Goal: Task Accomplishment & Management: Complete application form

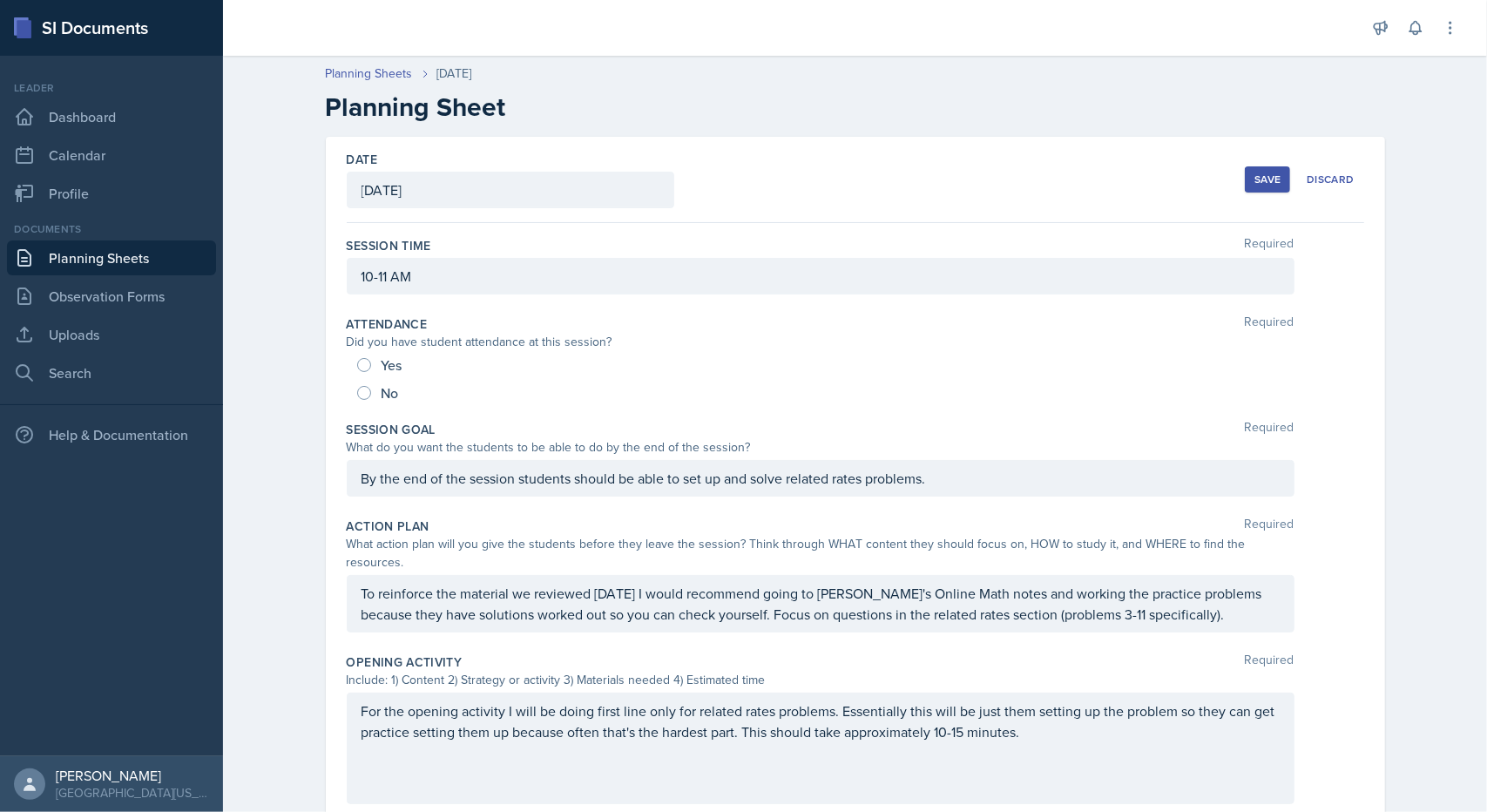
scroll to position [531, 0]
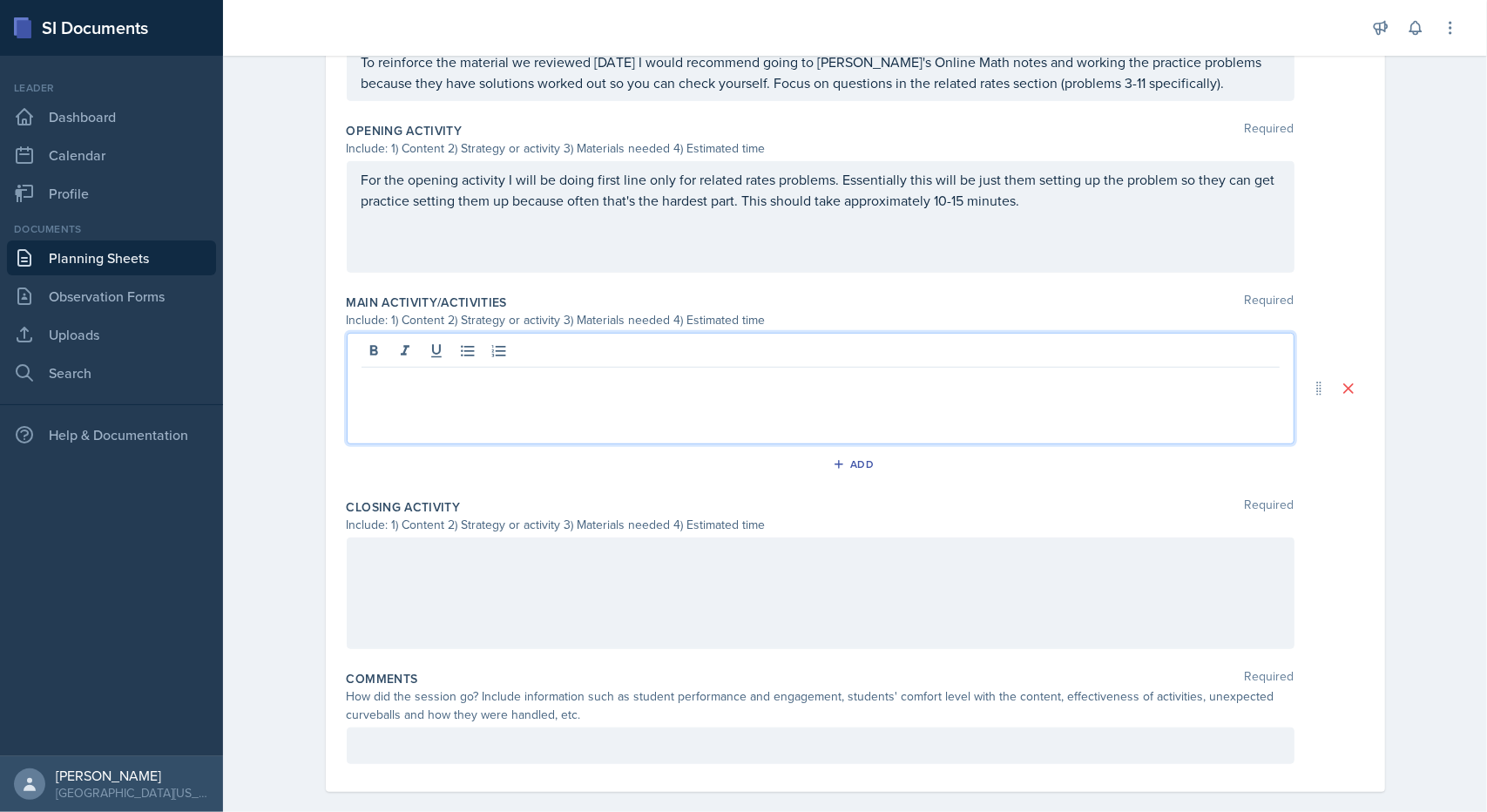
click at [141, 257] on link "Planning Sheets" at bounding box center [111, 258] width 209 height 35
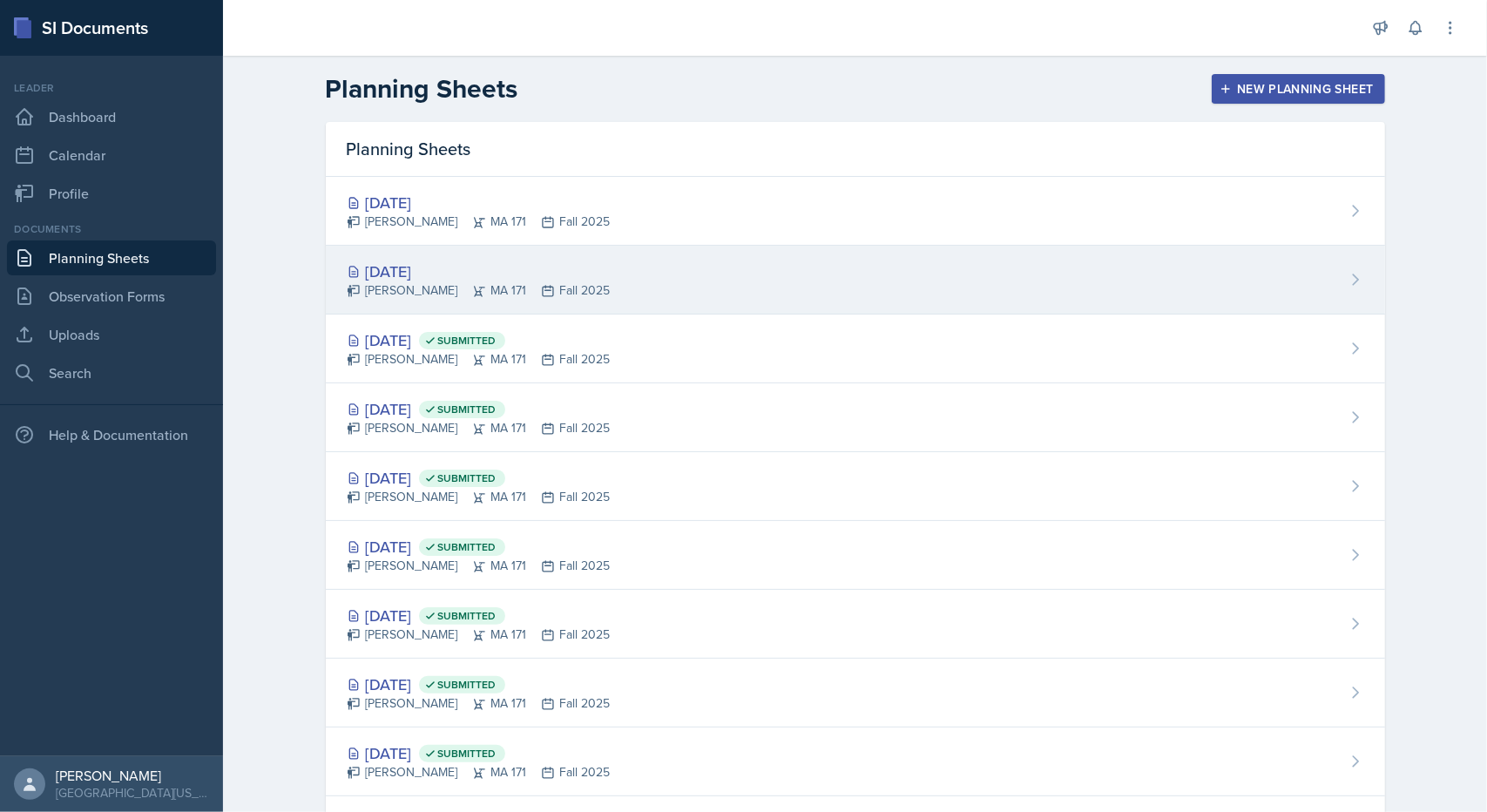
click at [395, 261] on div "[DATE]" at bounding box center [479, 271] width 264 height 23
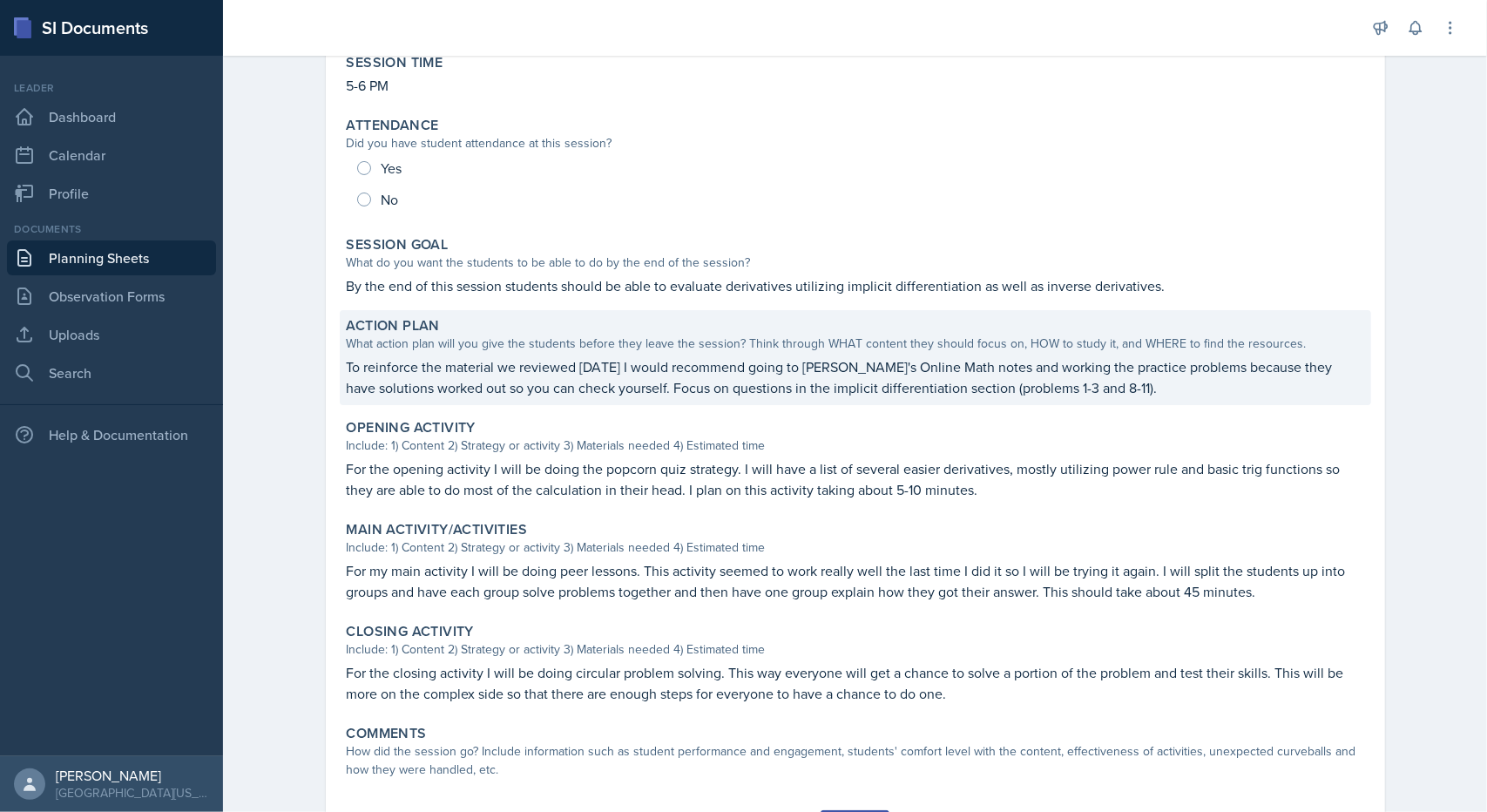
scroll to position [187, 0]
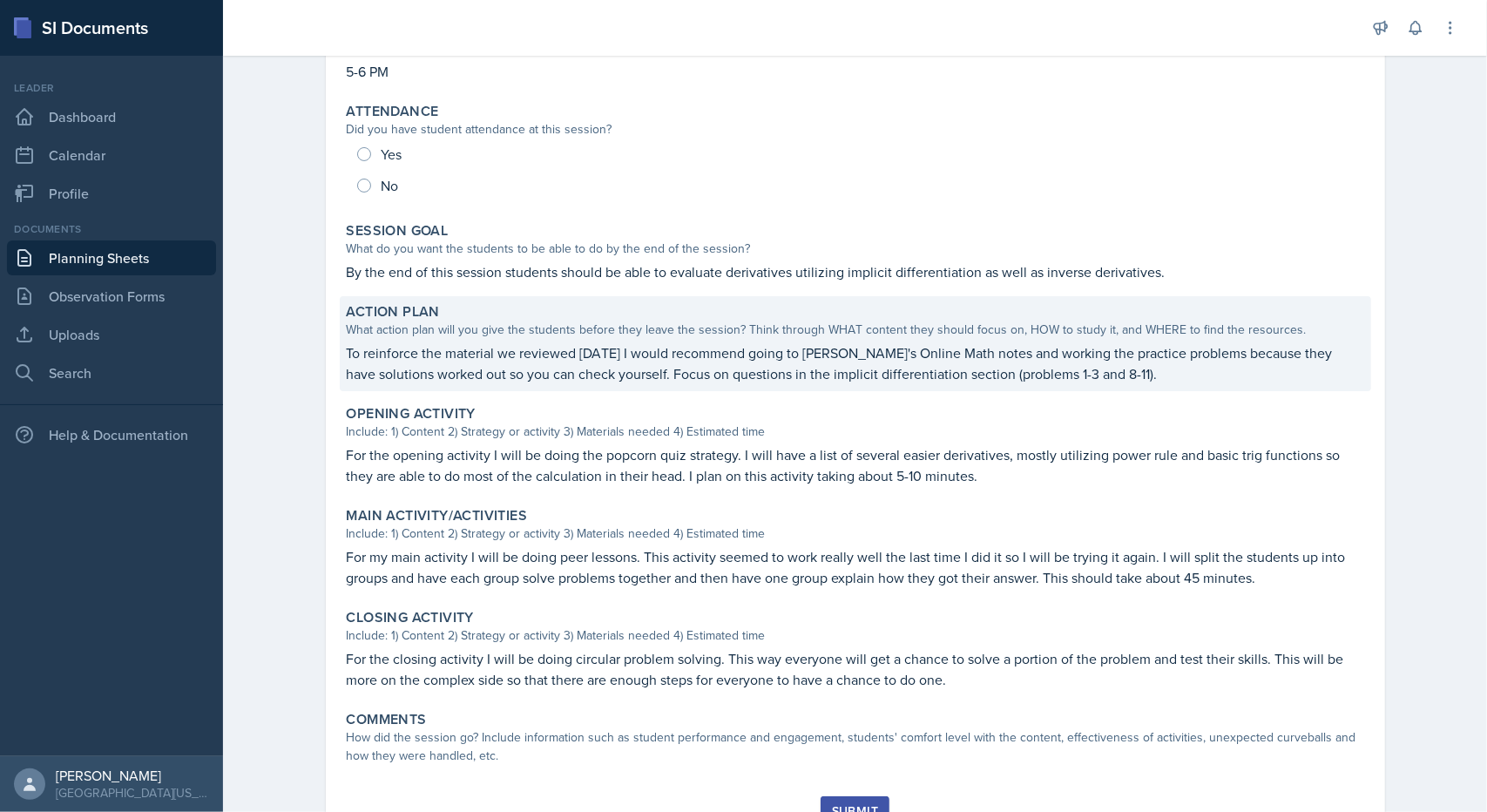
click at [430, 339] on div "Action Plan What action plan will you give the students before they leave the s…" at bounding box center [856, 344] width 1031 height 95
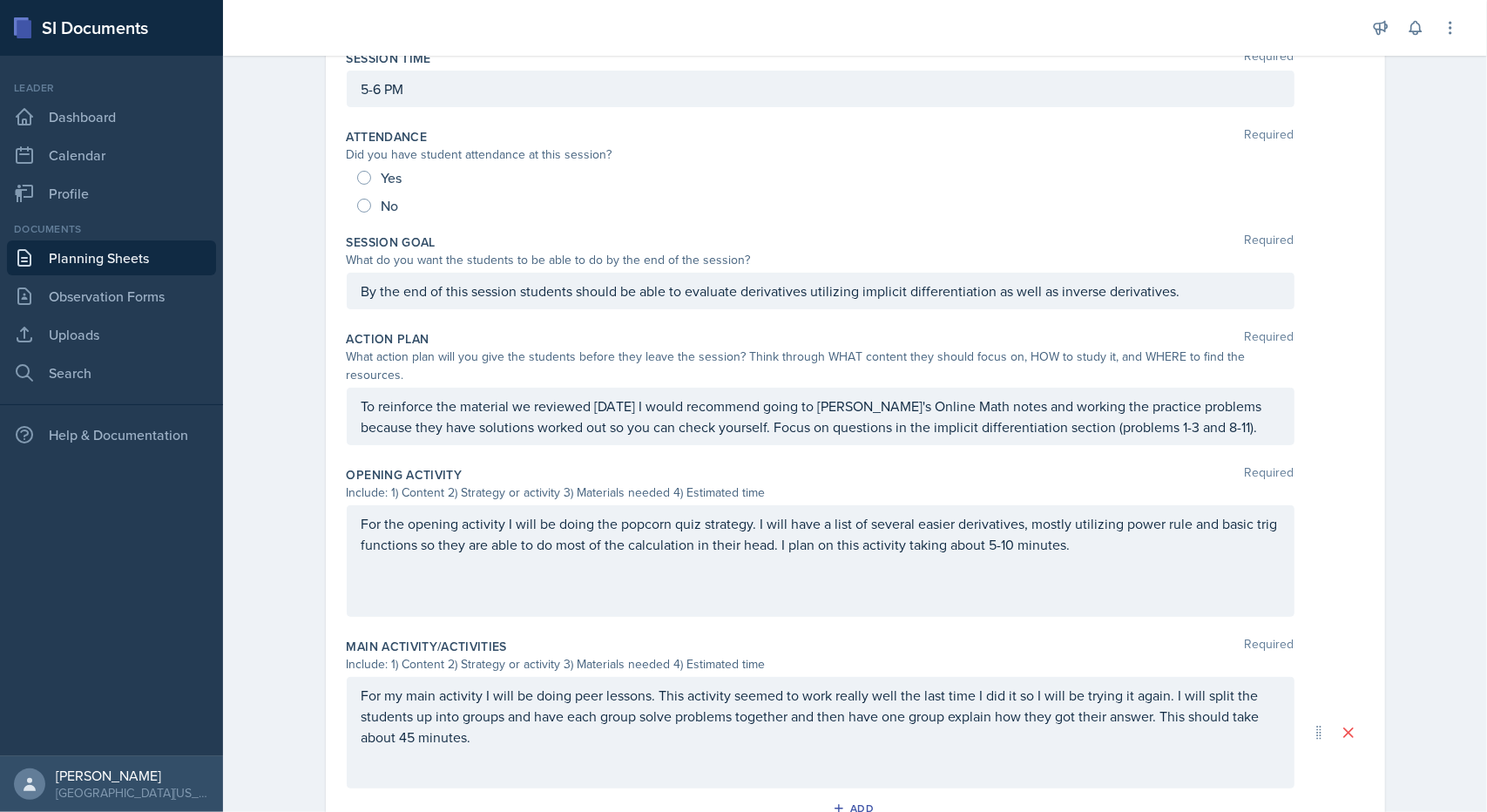
click at [571, 416] on p "To reinforce the material we reviewed [DATE] I would recommend going to [PERSON…" at bounding box center [821, 416] width 919 height 42
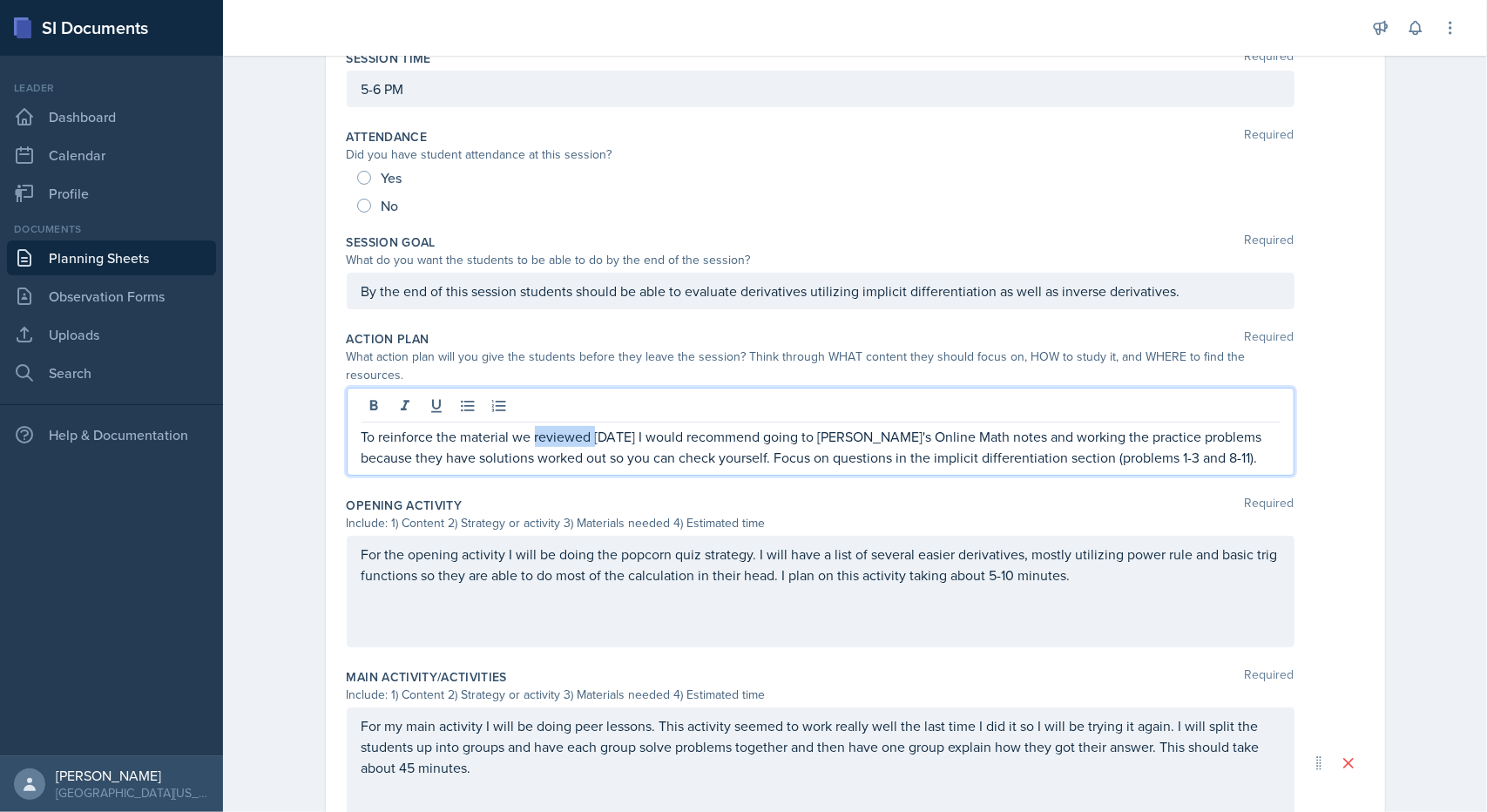
click at [571, 426] on p "To reinforce the material we reviewed [DATE] I would recommend going to [PERSON…" at bounding box center [821, 447] width 919 height 42
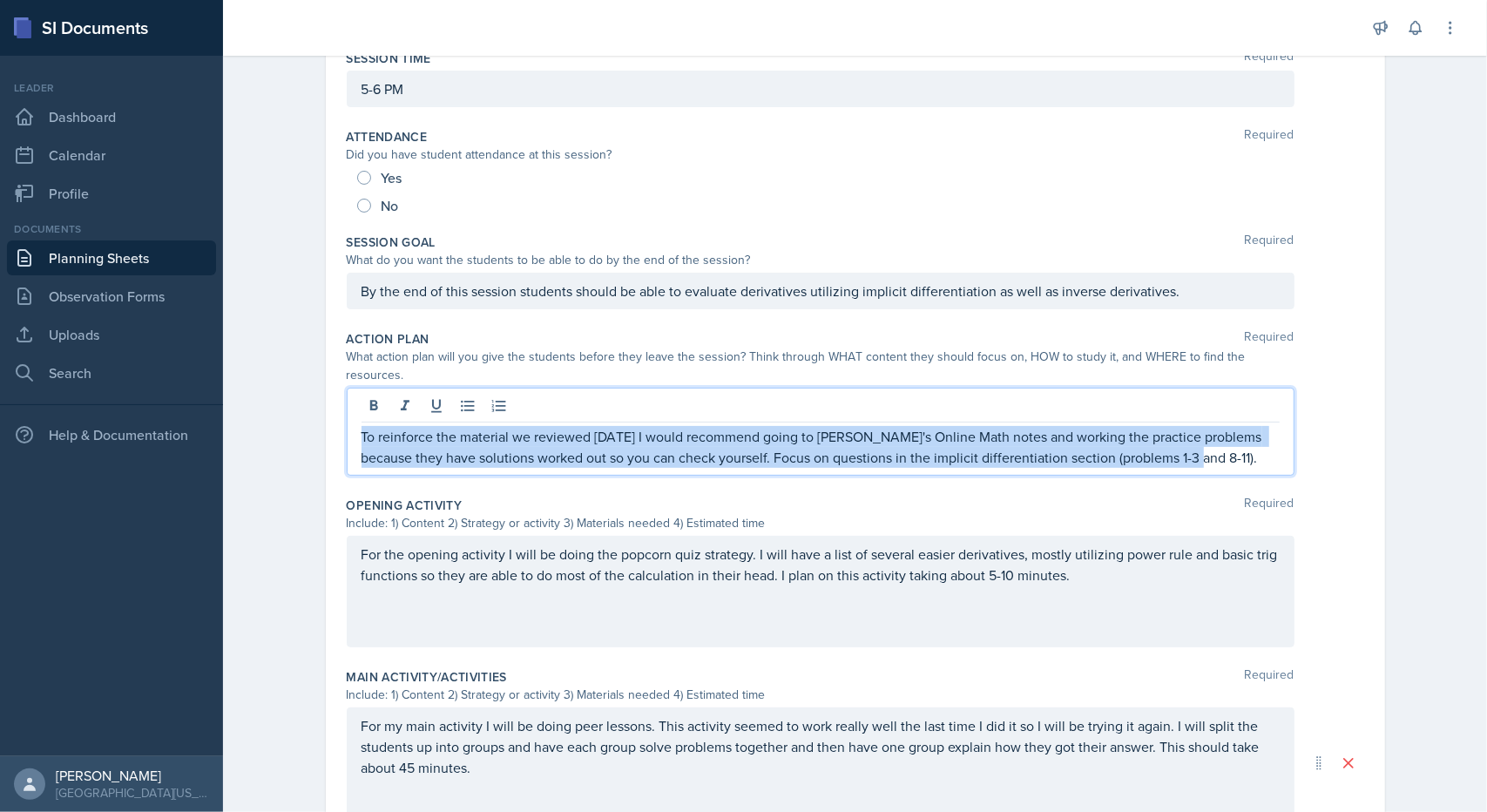
click at [571, 426] on p "To reinforce the material we reviewed [DATE] I would recommend going to [PERSON…" at bounding box center [821, 447] width 919 height 42
copy p "To reinforce the material we reviewed [DATE] I would recommend going to [PERSON…"
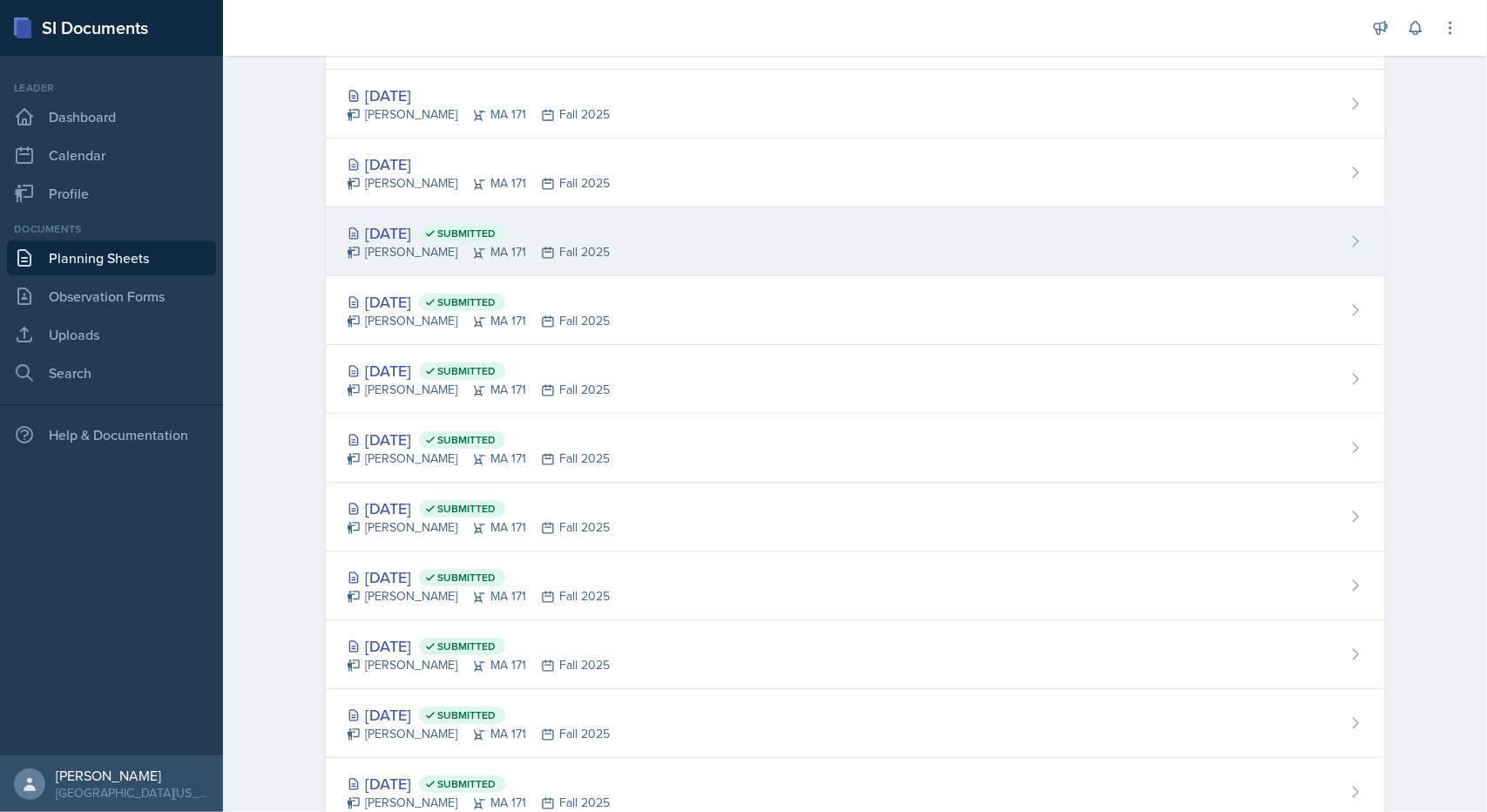
scroll to position [105, 0]
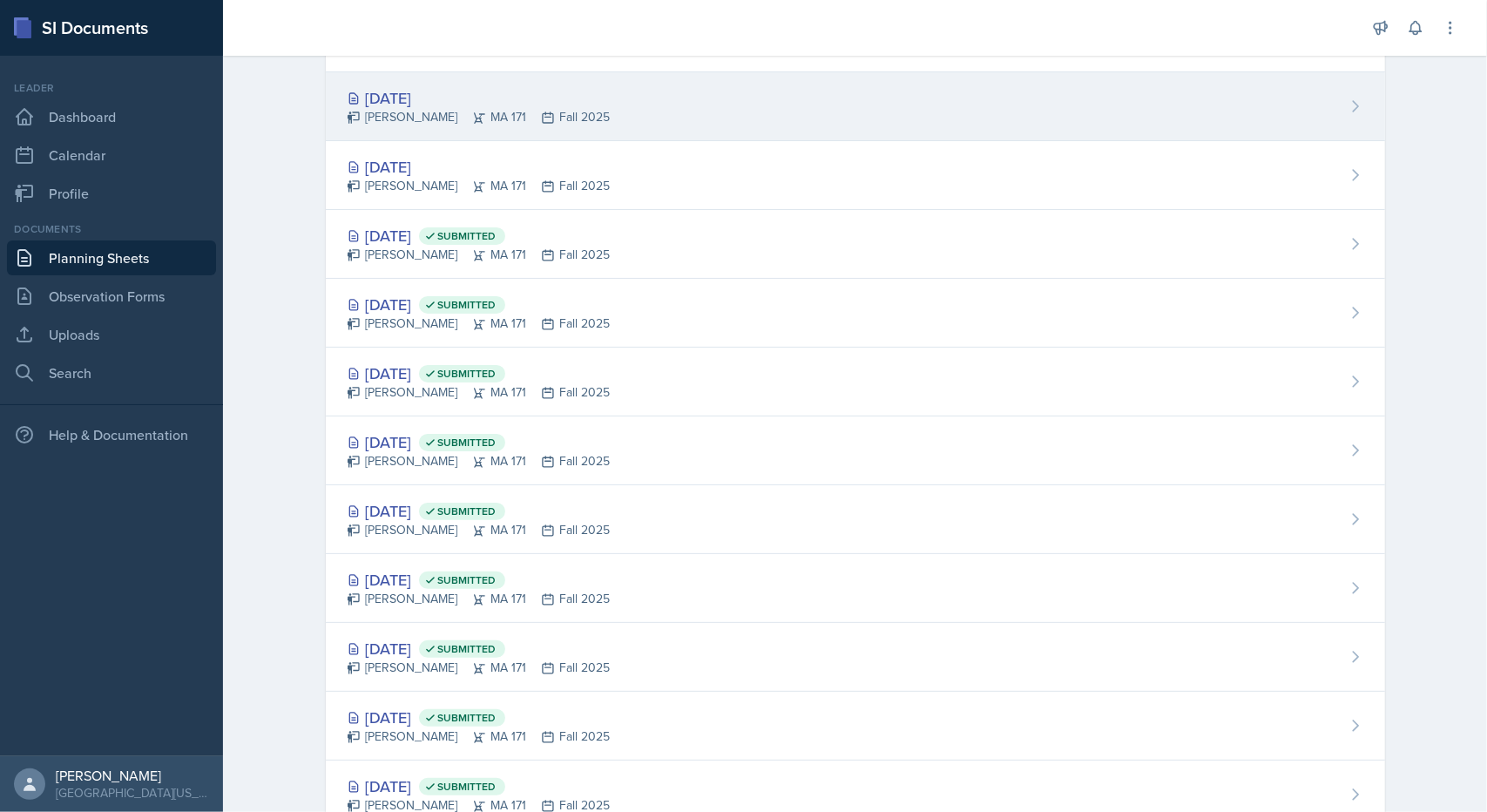
click at [394, 100] on div "[DATE]" at bounding box center [479, 98] width 264 height 23
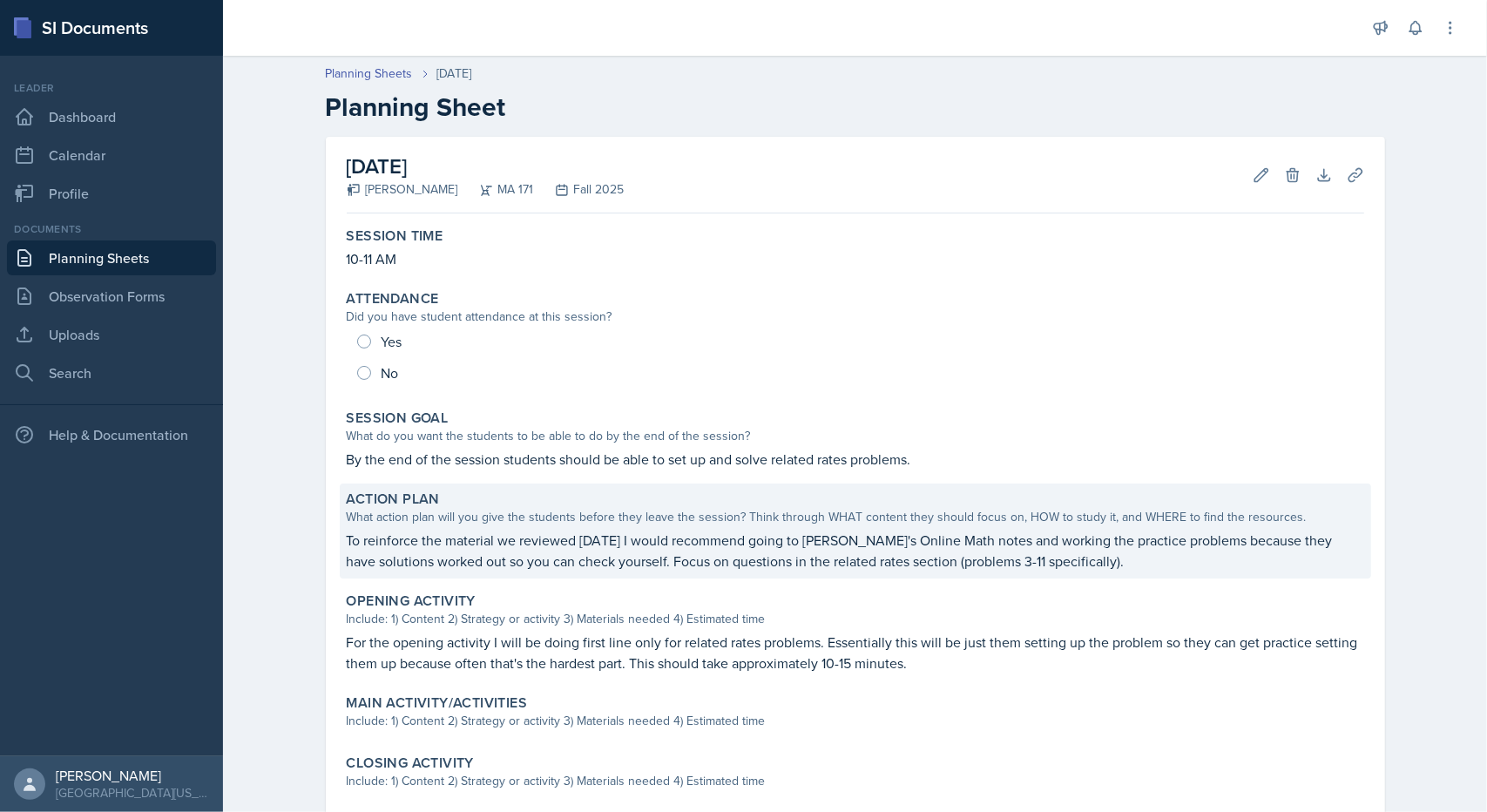
click at [481, 532] on p "To reinforce the material we reviewed [DATE] I would recommend going to [PERSON…" at bounding box center [856, 550] width 1018 height 42
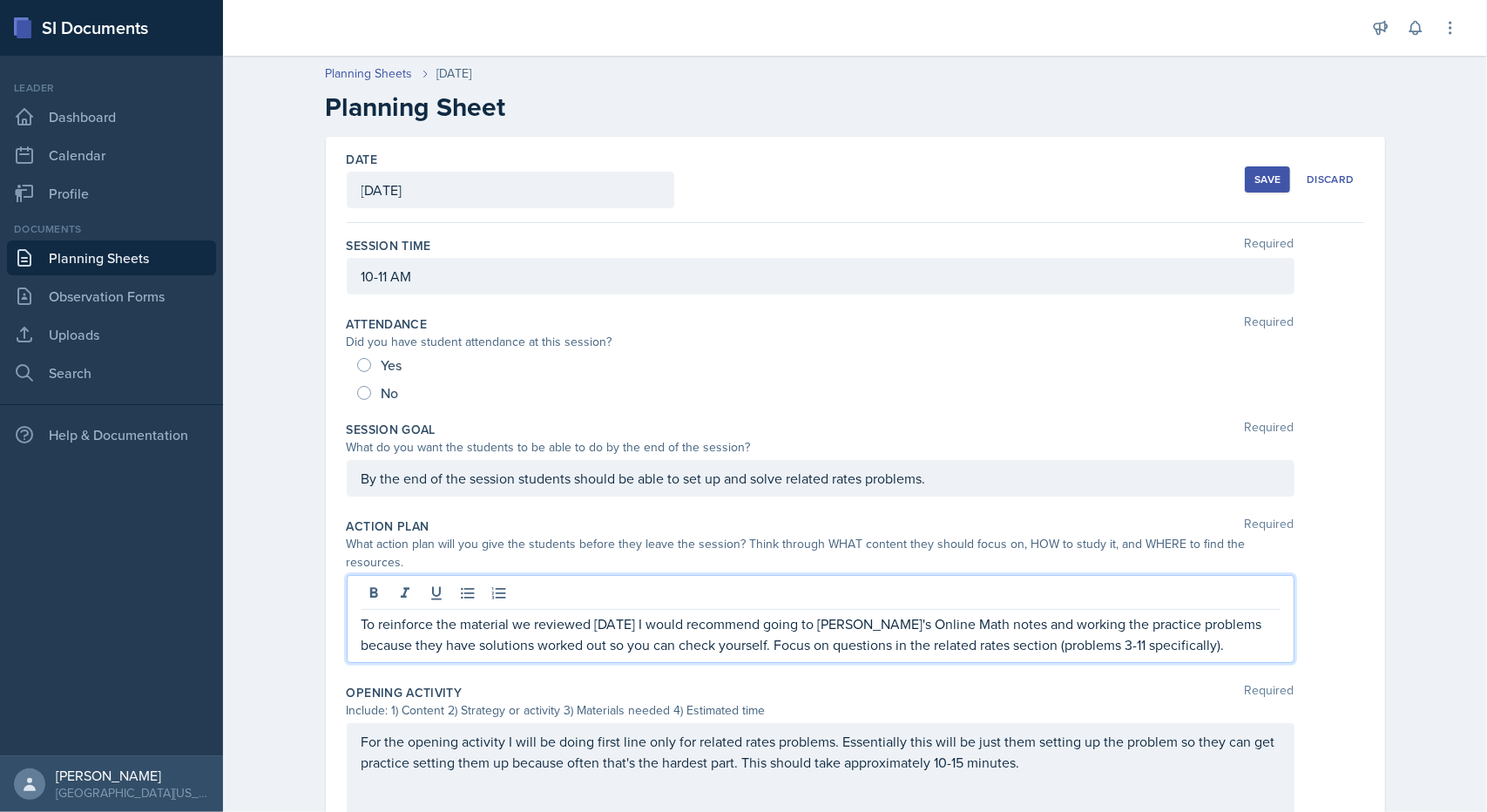
click at [478, 614] on p "To reinforce the material we reviewed [DATE] I would recommend going to [PERSON…" at bounding box center [821, 634] width 919 height 42
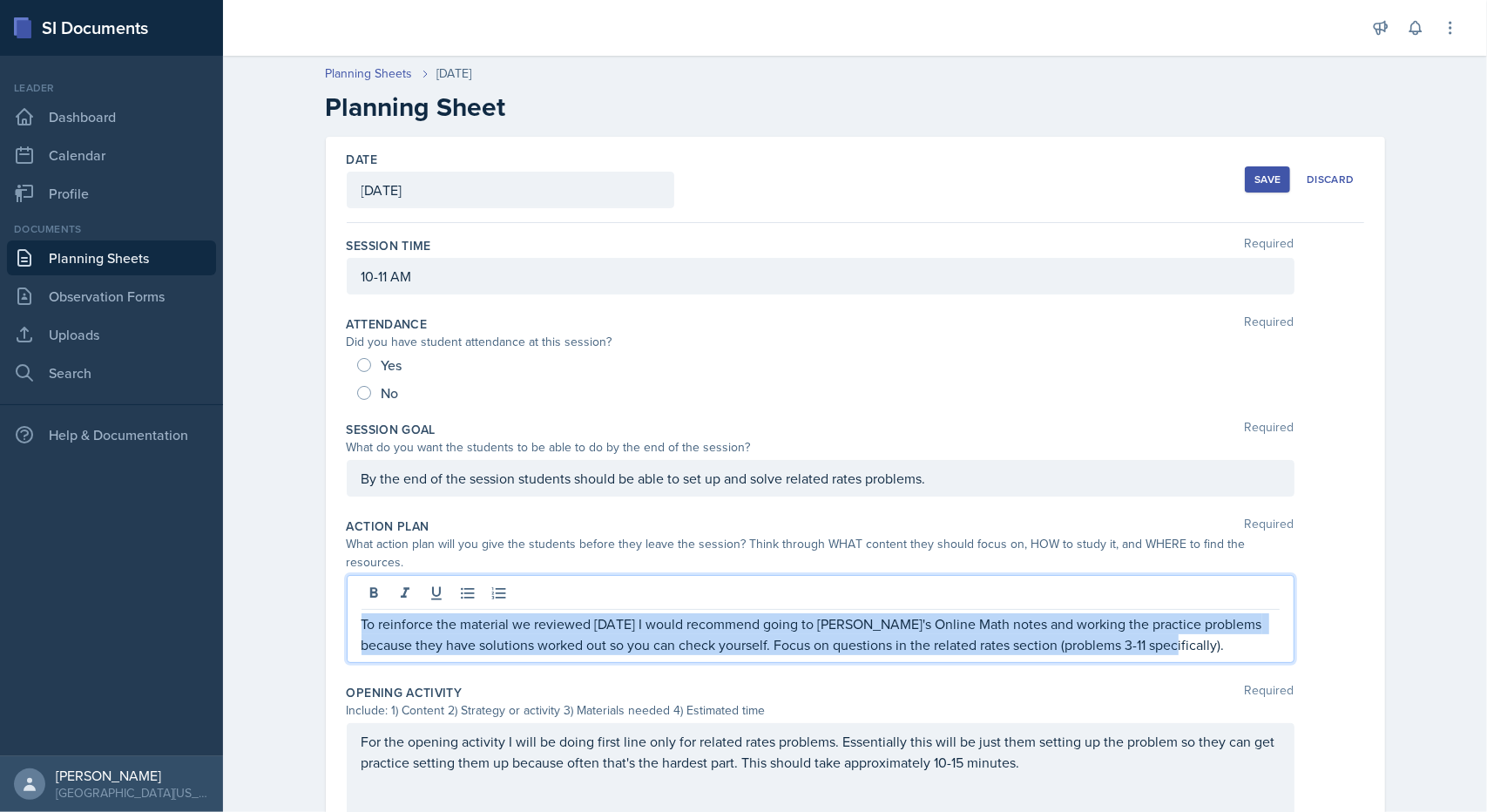
click at [478, 614] on p "To reinforce the material we reviewed [DATE] I would recommend going to [PERSON…" at bounding box center [821, 634] width 919 height 42
copy p "To reinforce the material we reviewed [DATE] I would recommend going to [PERSON…"
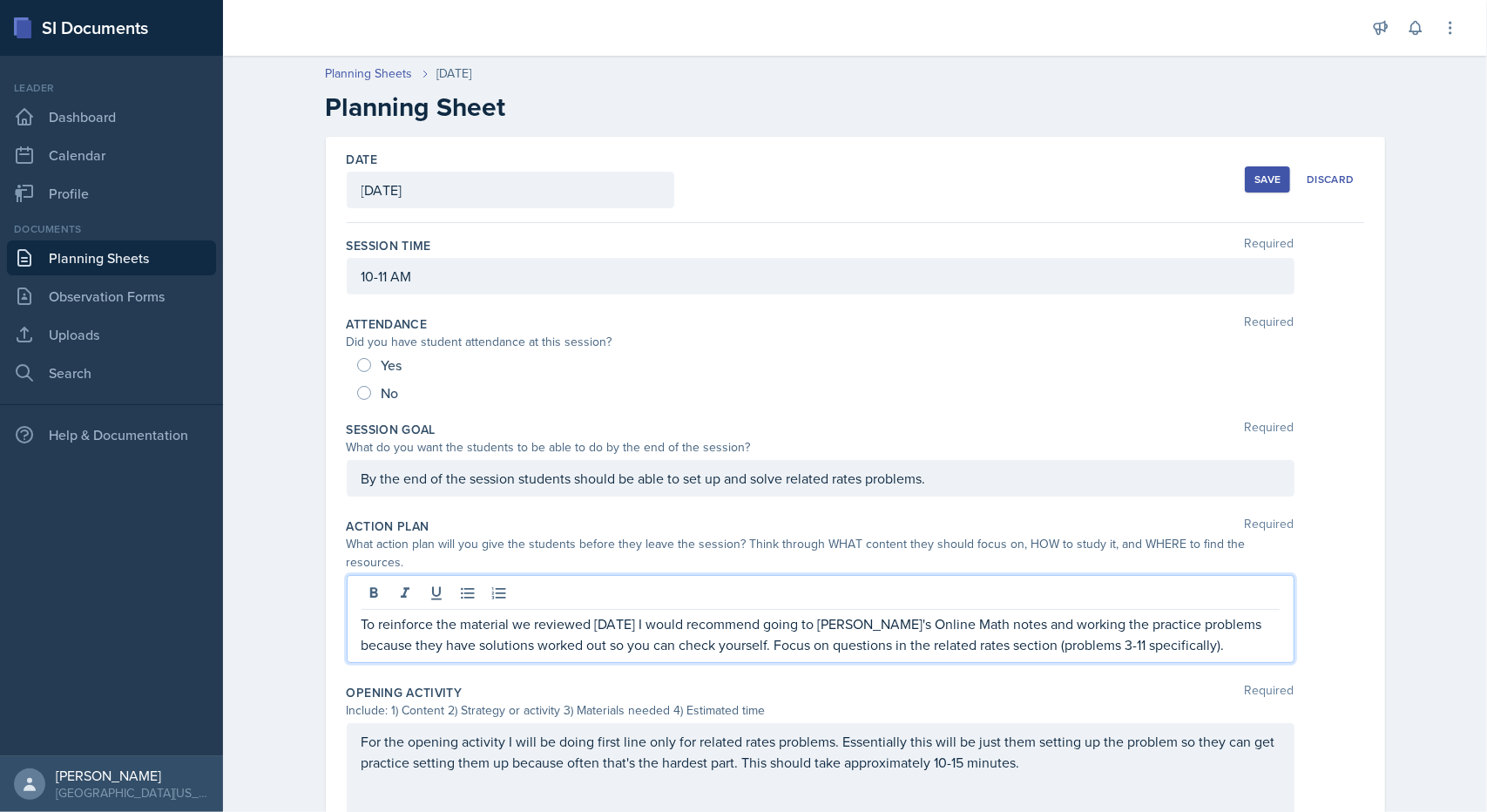
click at [614, 317] on div "Attendance Required" at bounding box center [856, 324] width 1018 height 17
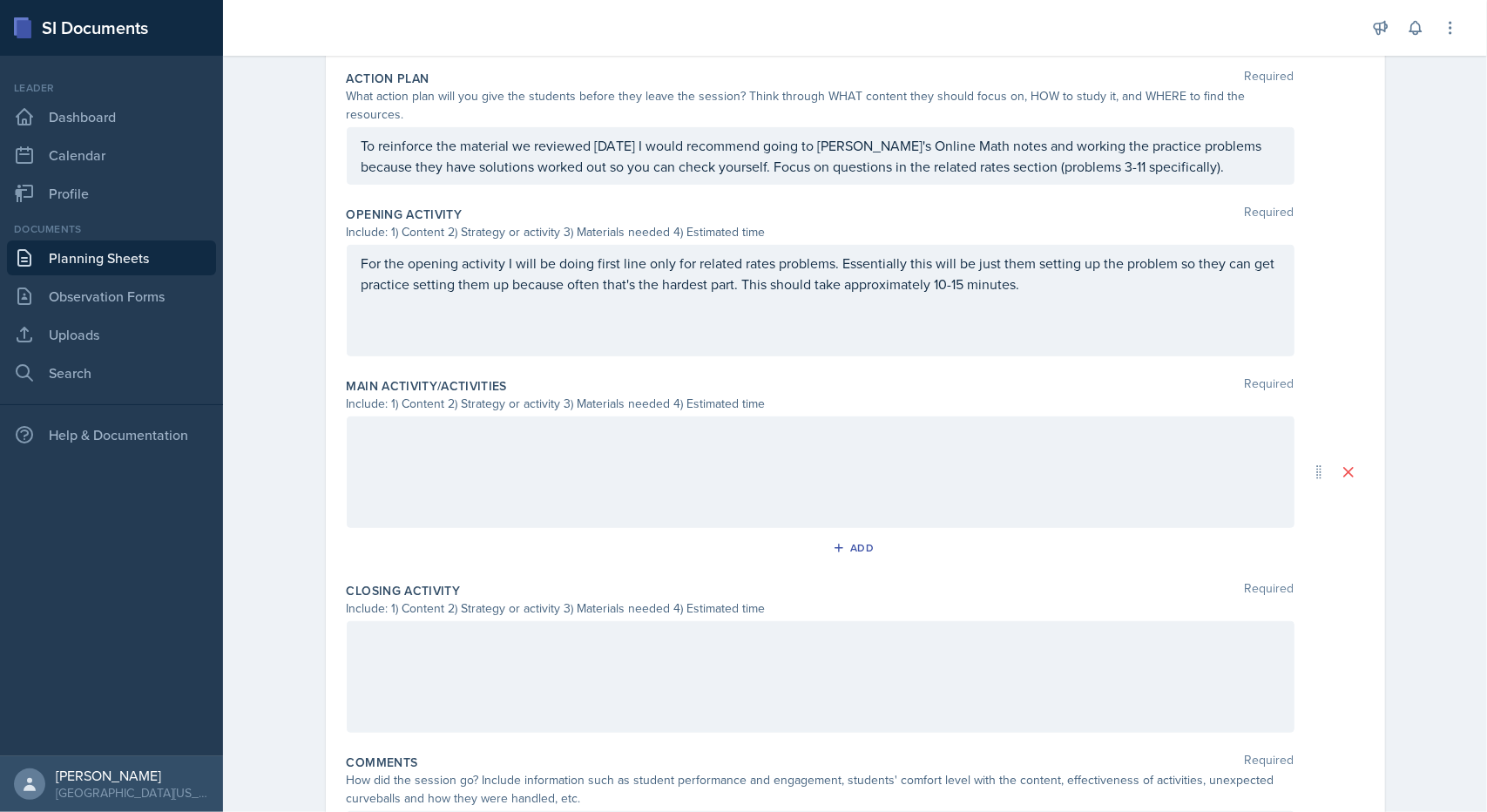
click at [585, 461] on div at bounding box center [821, 472] width 948 height 112
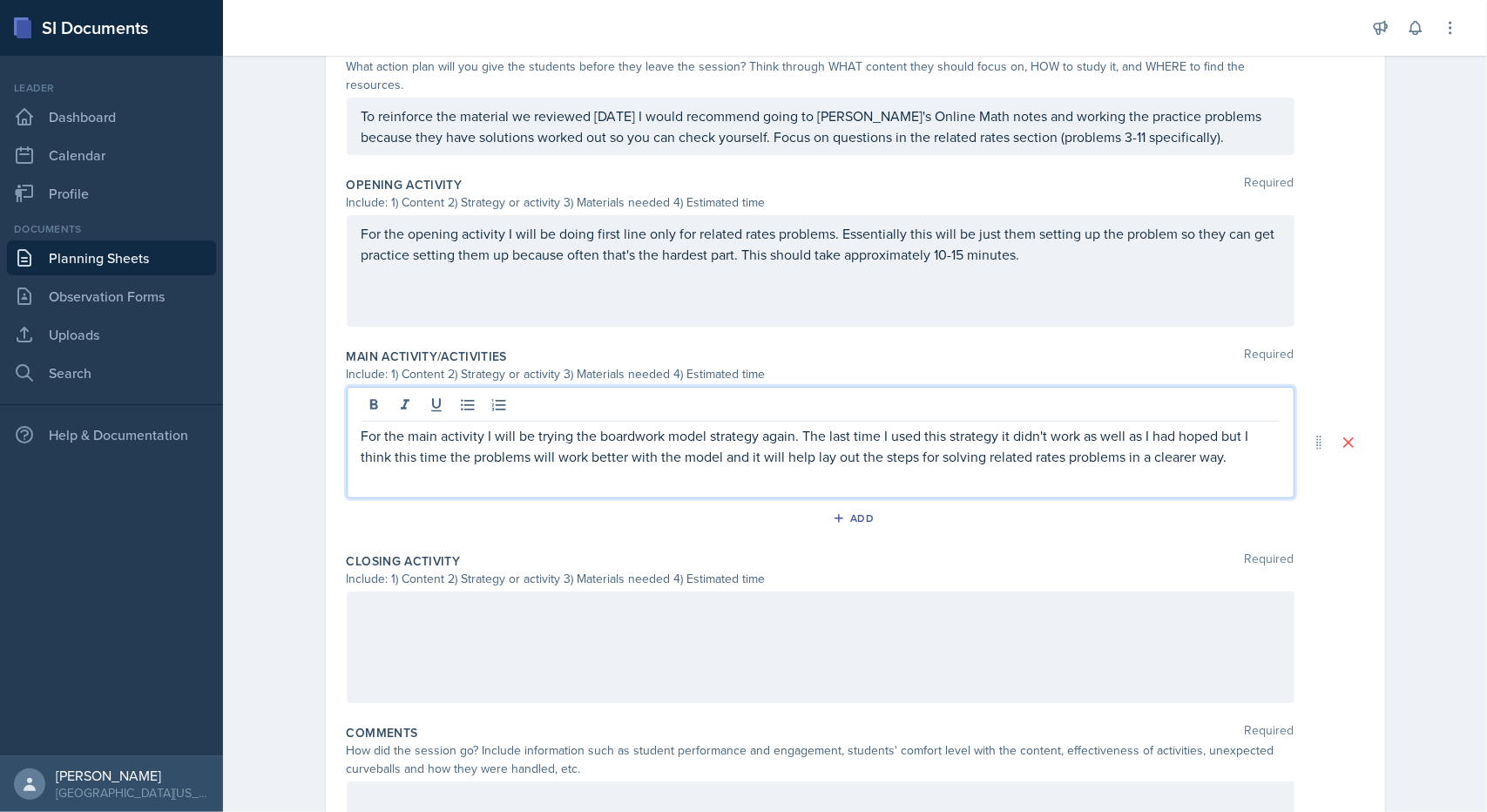
drag, startPoint x: 639, startPoint y: 418, endPoint x: 665, endPoint y: 464, distance: 52.8
click at [665, 464] on div "For the main activity I will be trying the boardwork model strategy again. The …" at bounding box center [821, 442] width 948 height 112
click at [1224, 442] on p "For the main activity I will be trying the boardwork model strategy again. The …" at bounding box center [821, 446] width 919 height 42
click at [974, 649] on div at bounding box center [821, 647] width 948 height 112
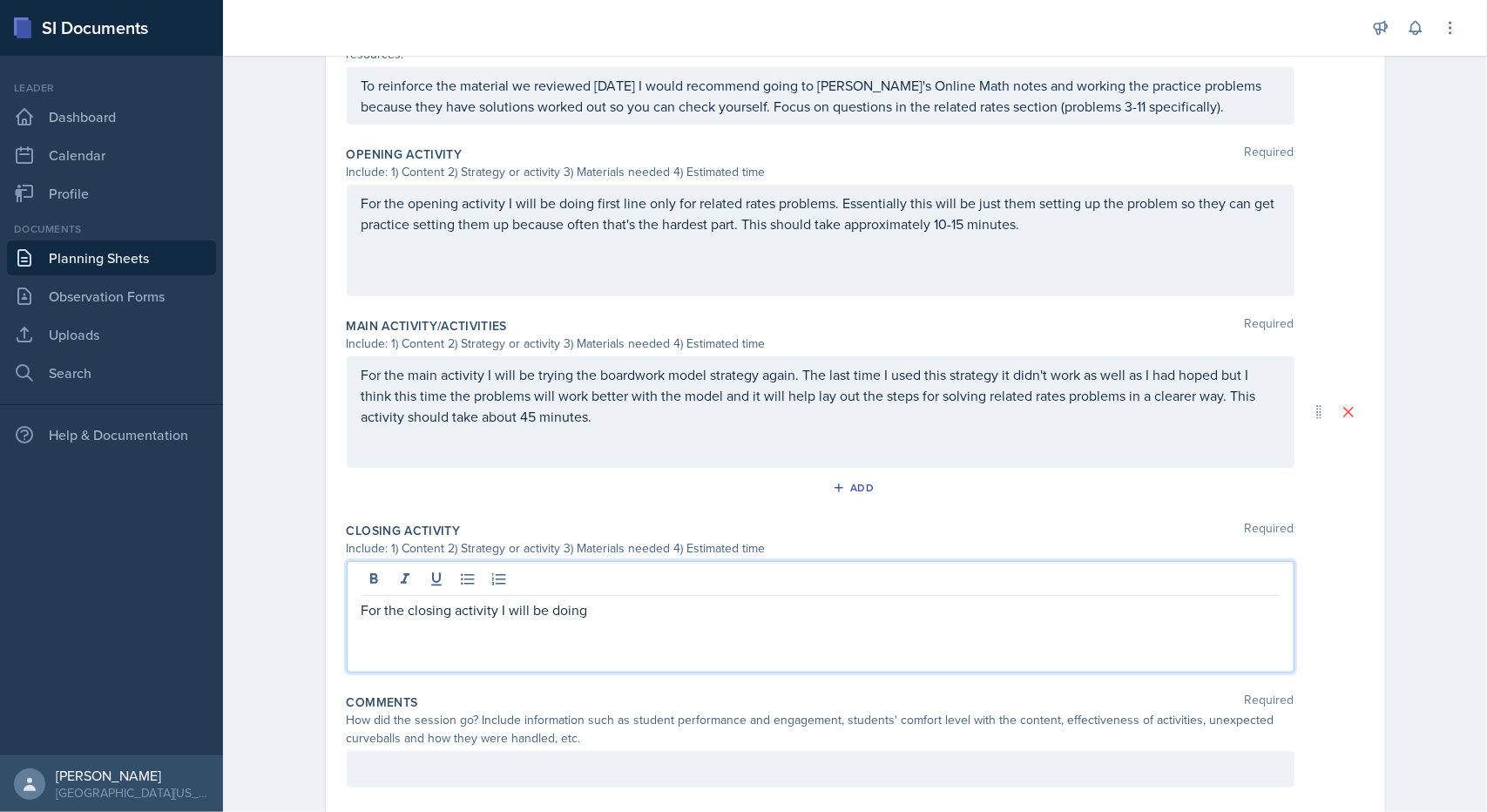
click at [624, 259] on div "For the opening activity I will be doing first line only for related rates prob…" at bounding box center [821, 240] width 948 height 112
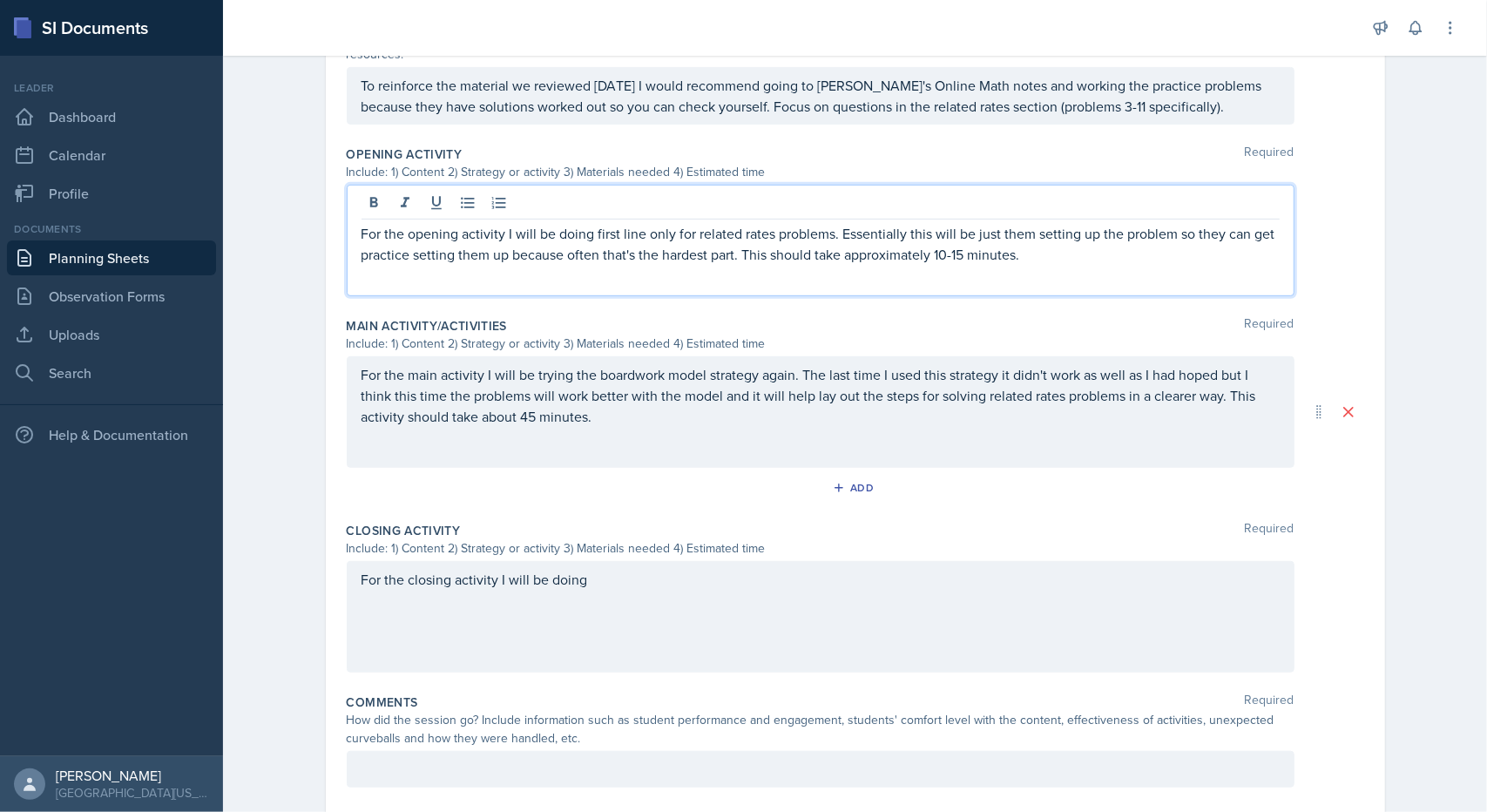
scroll to position [531, 0]
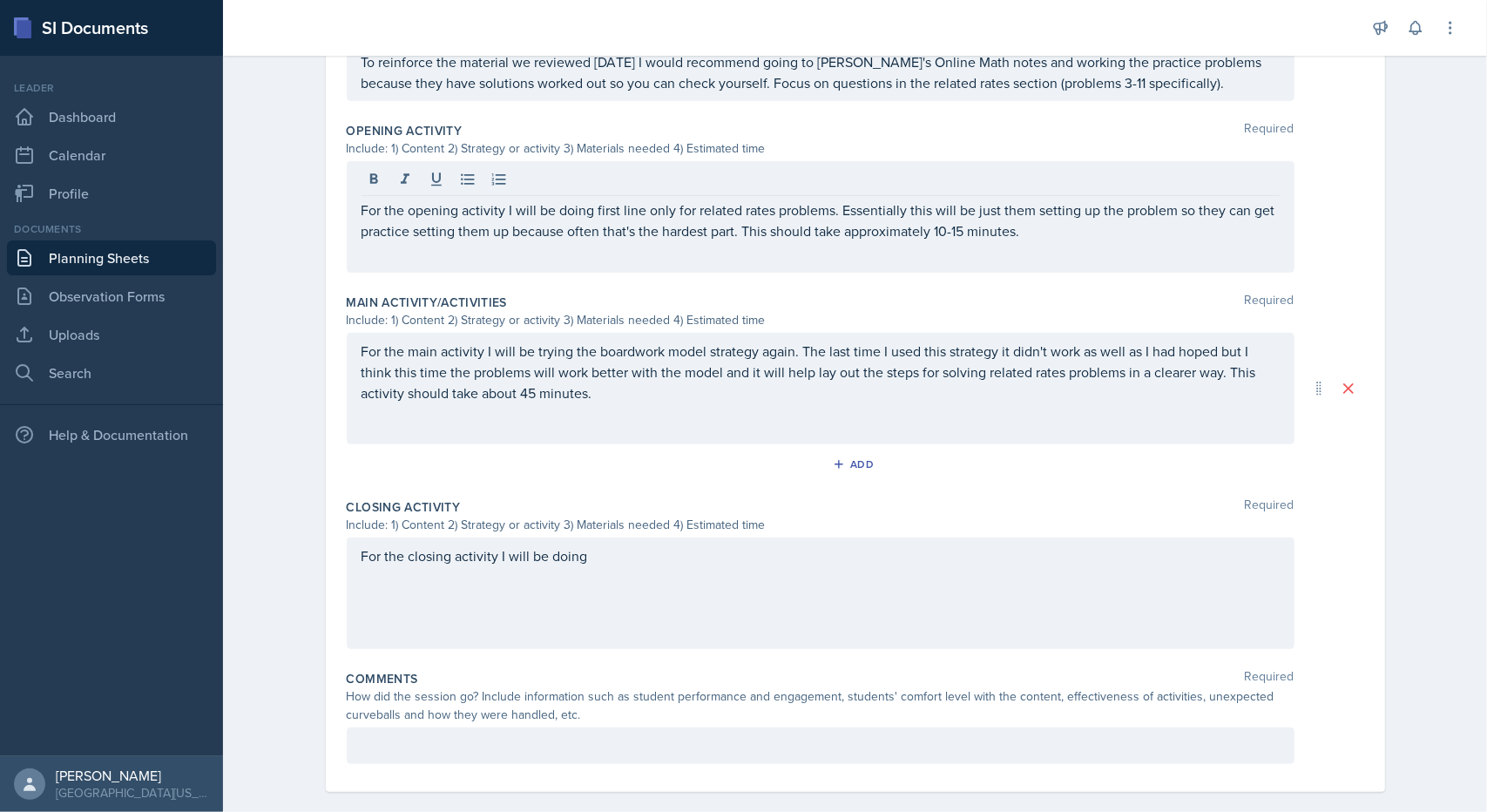
click at [629, 287] on div "Main Activity/Activities Required Include: 1) Content 2) Strategy or activity 3…" at bounding box center [856, 389] width 1018 height 205
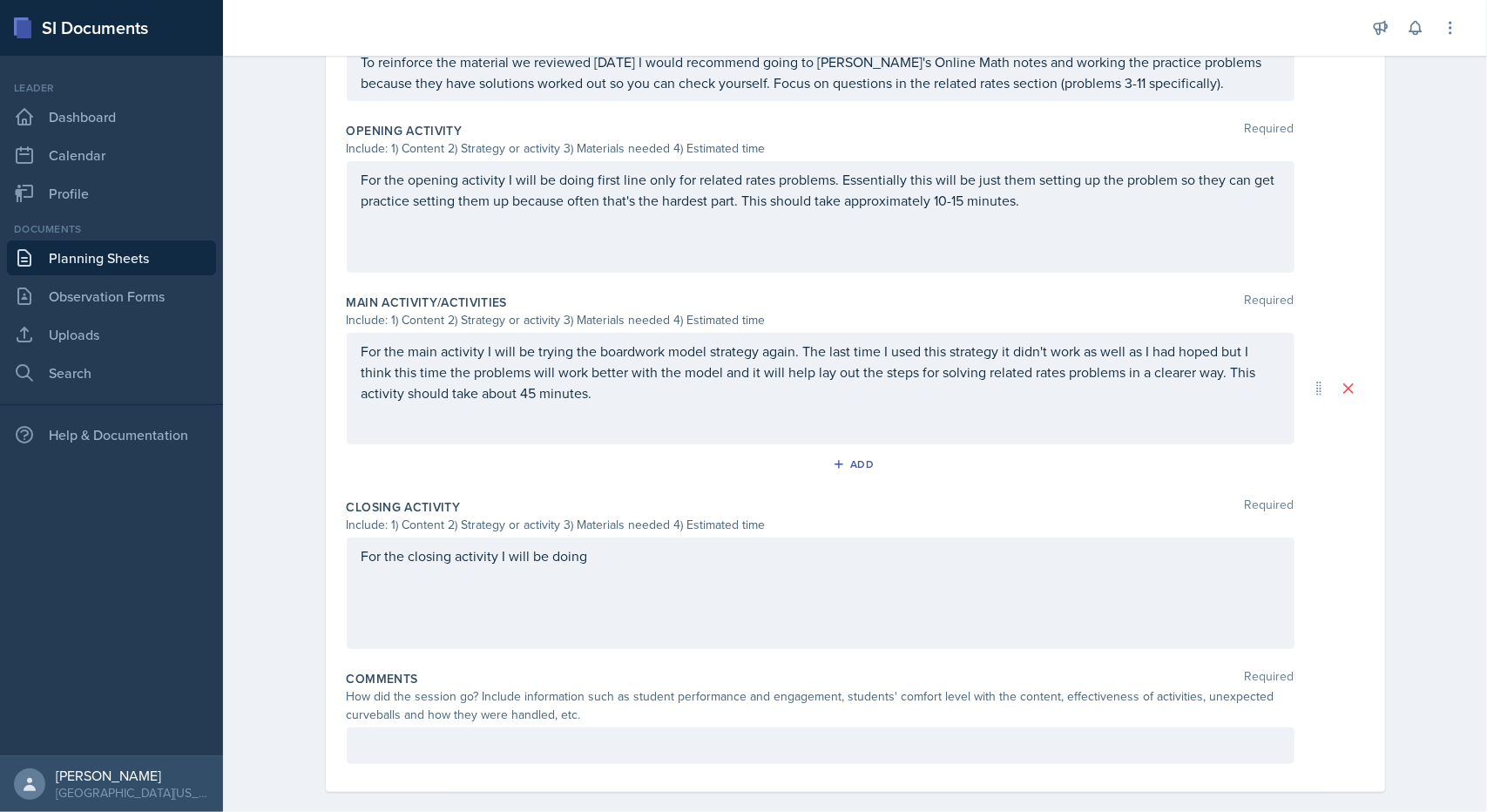
scroll to position [0, 0]
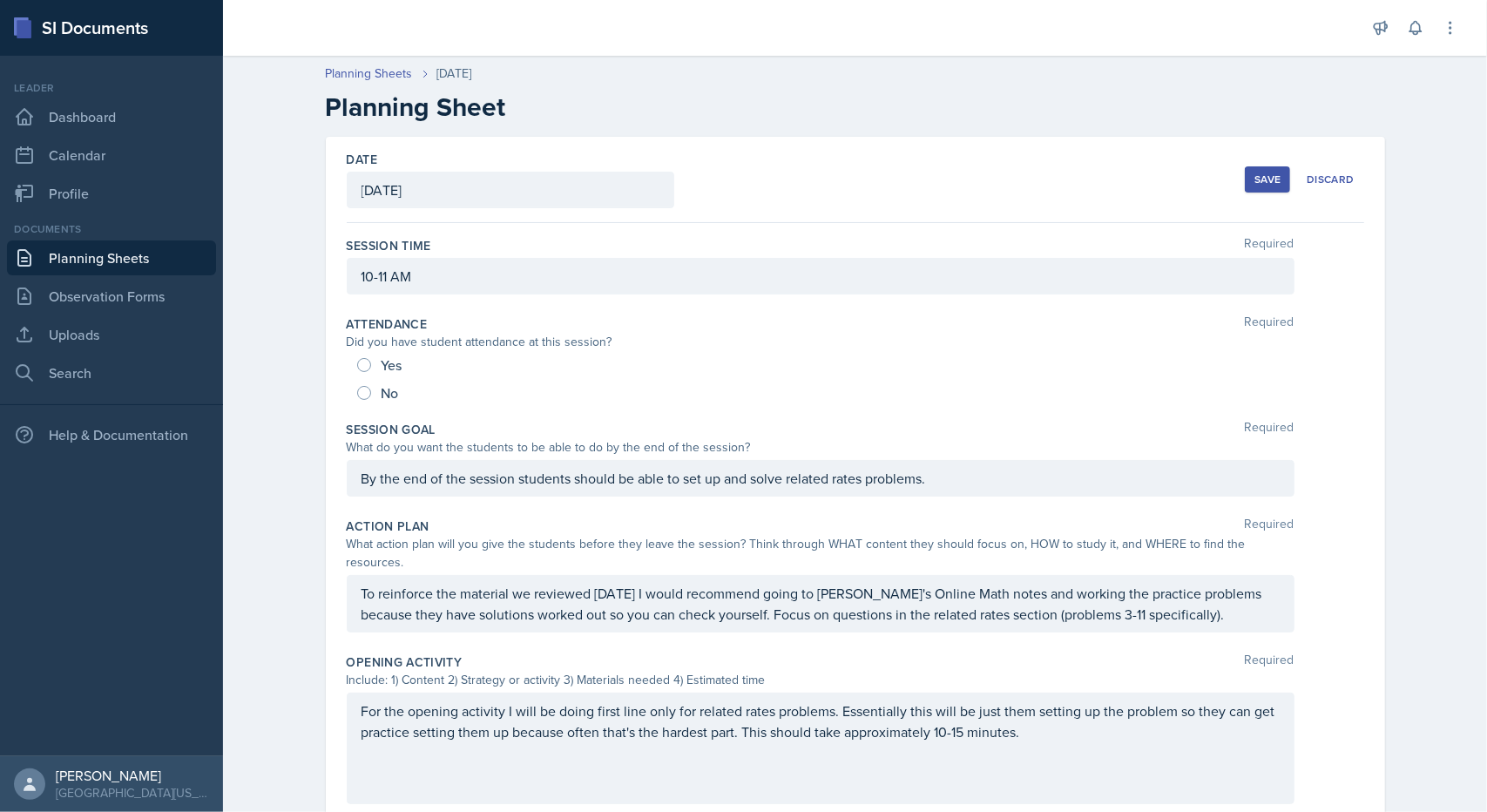
click at [1259, 186] on button "Save" at bounding box center [1267, 179] width 46 height 26
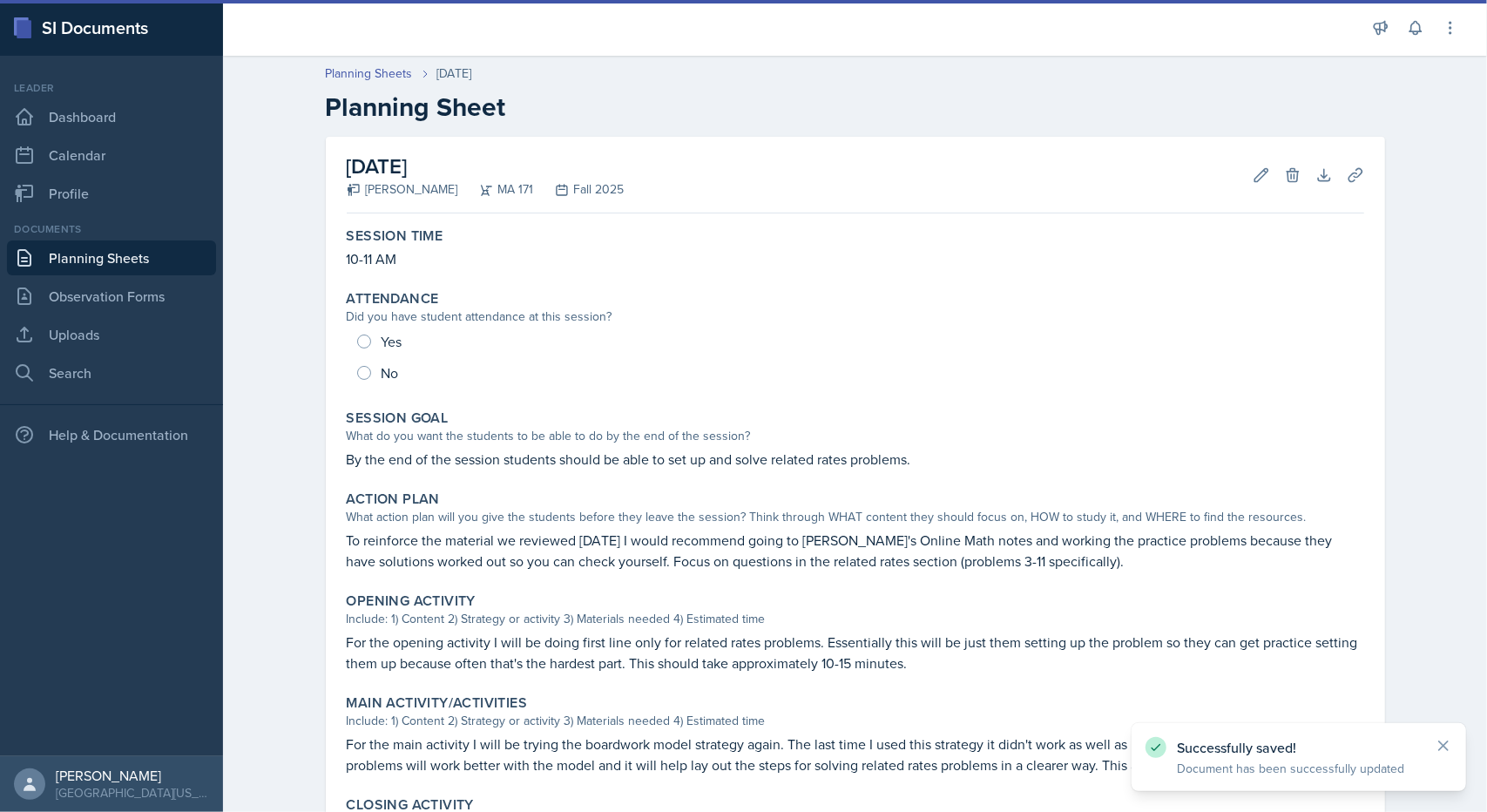
click at [169, 249] on link "Planning Sheets" at bounding box center [111, 258] width 209 height 35
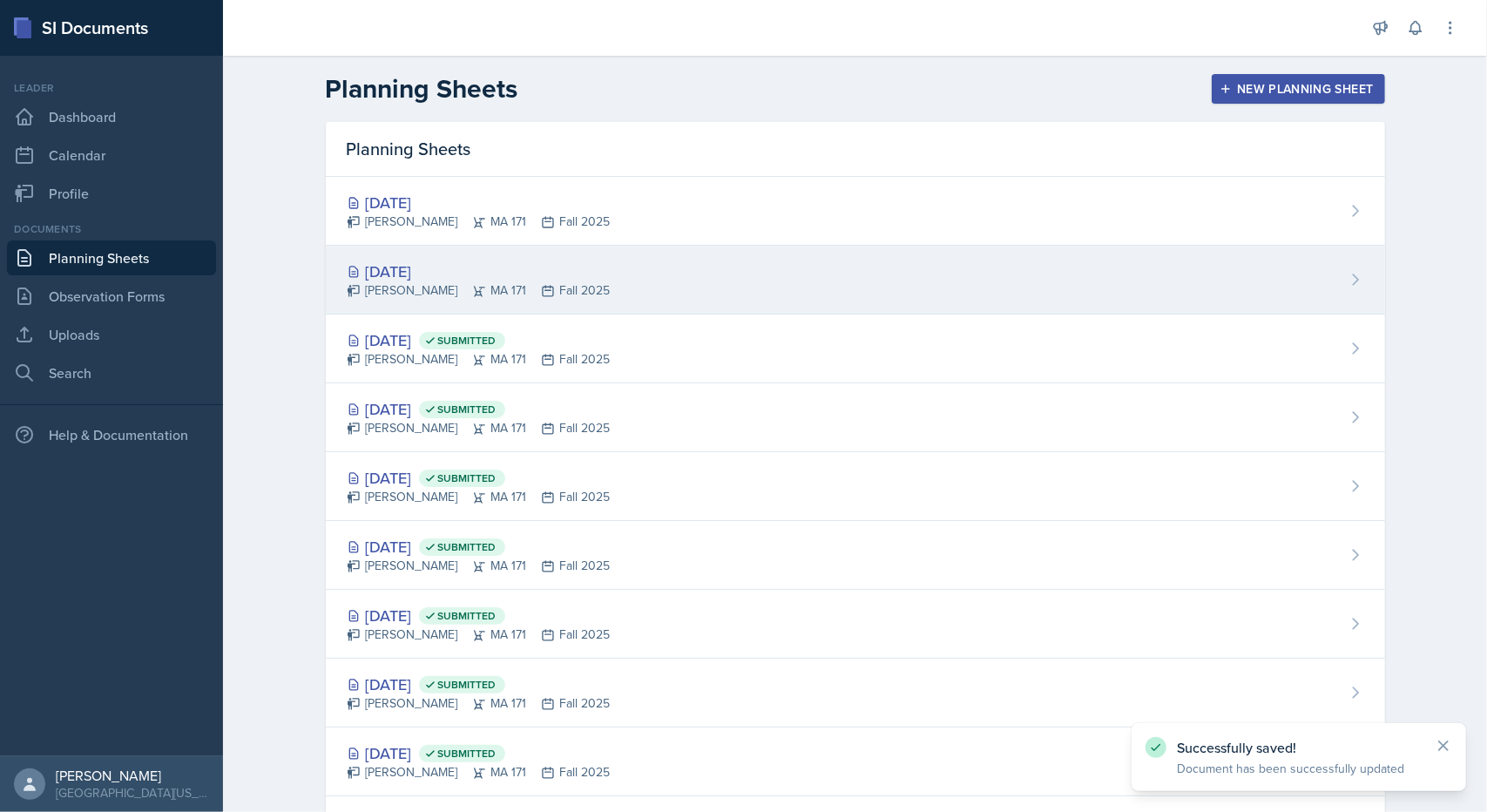
click at [393, 272] on div "[DATE]" at bounding box center [479, 271] width 264 height 23
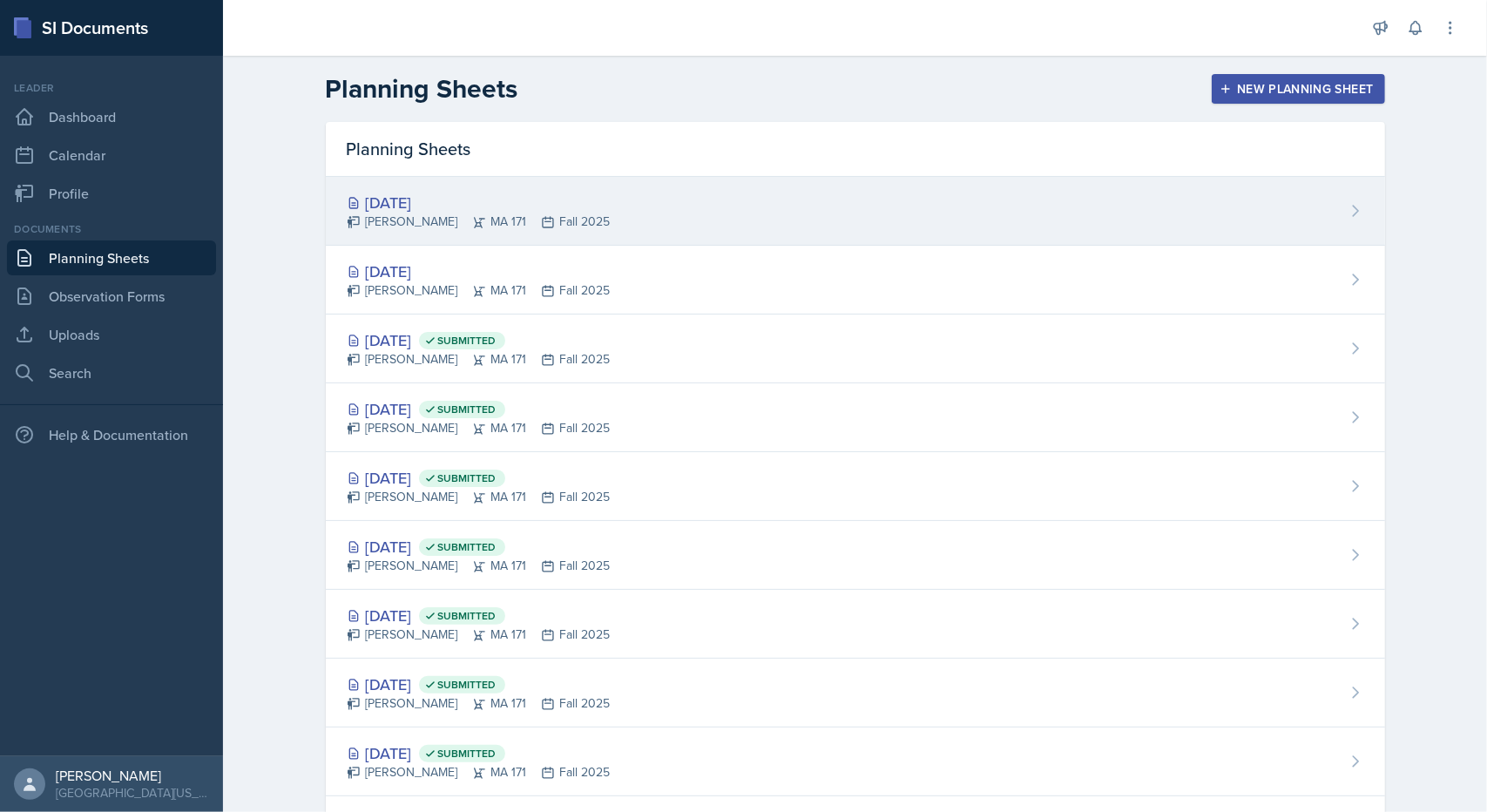
click at [385, 226] on div "[PERSON_NAME] MA 171 Fall 2025" at bounding box center [479, 221] width 264 height 18
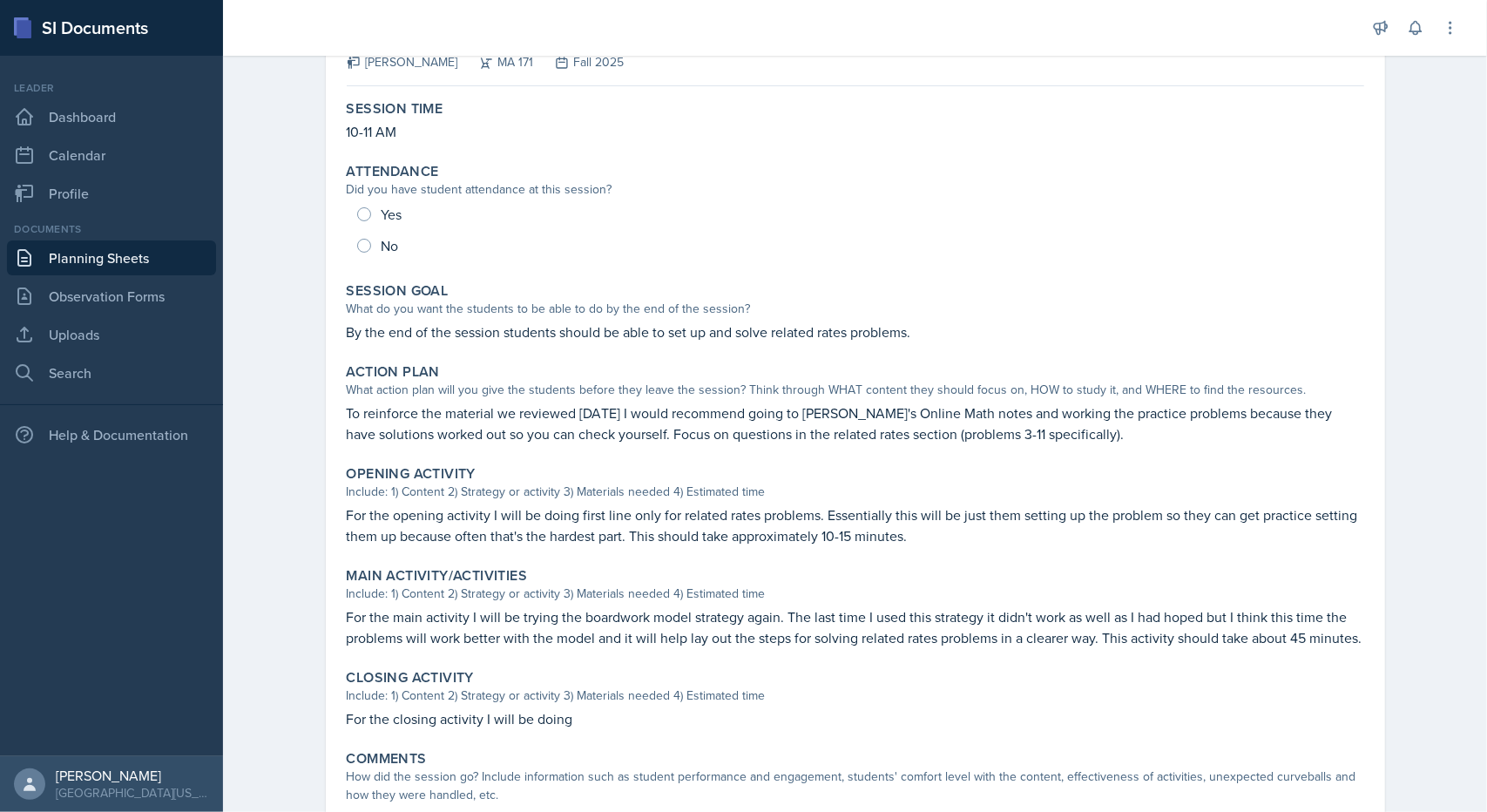
scroll to position [242, 0]
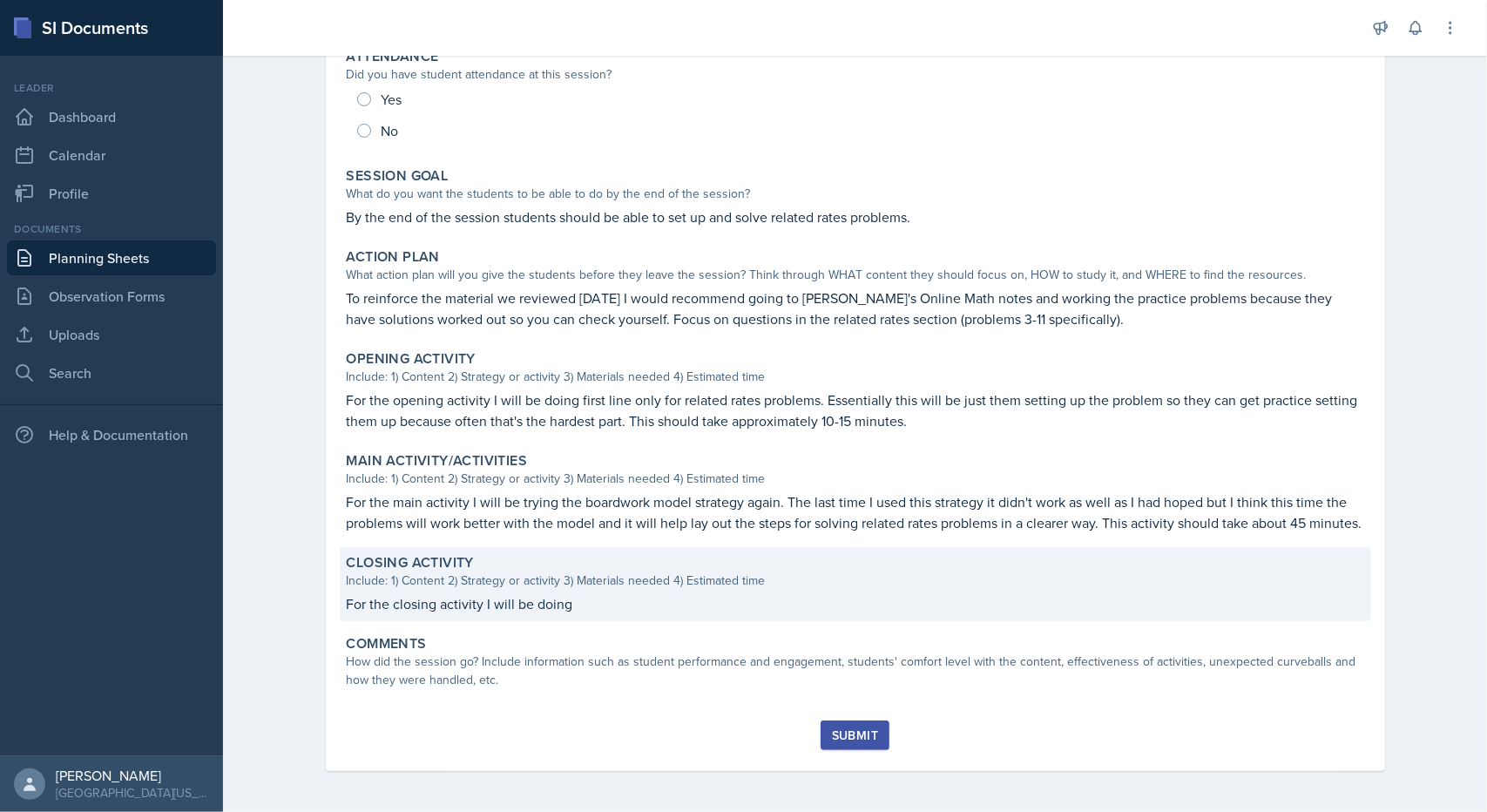
click at [556, 612] on p "For the closing activity I will be doing" at bounding box center [856, 604] width 1018 height 21
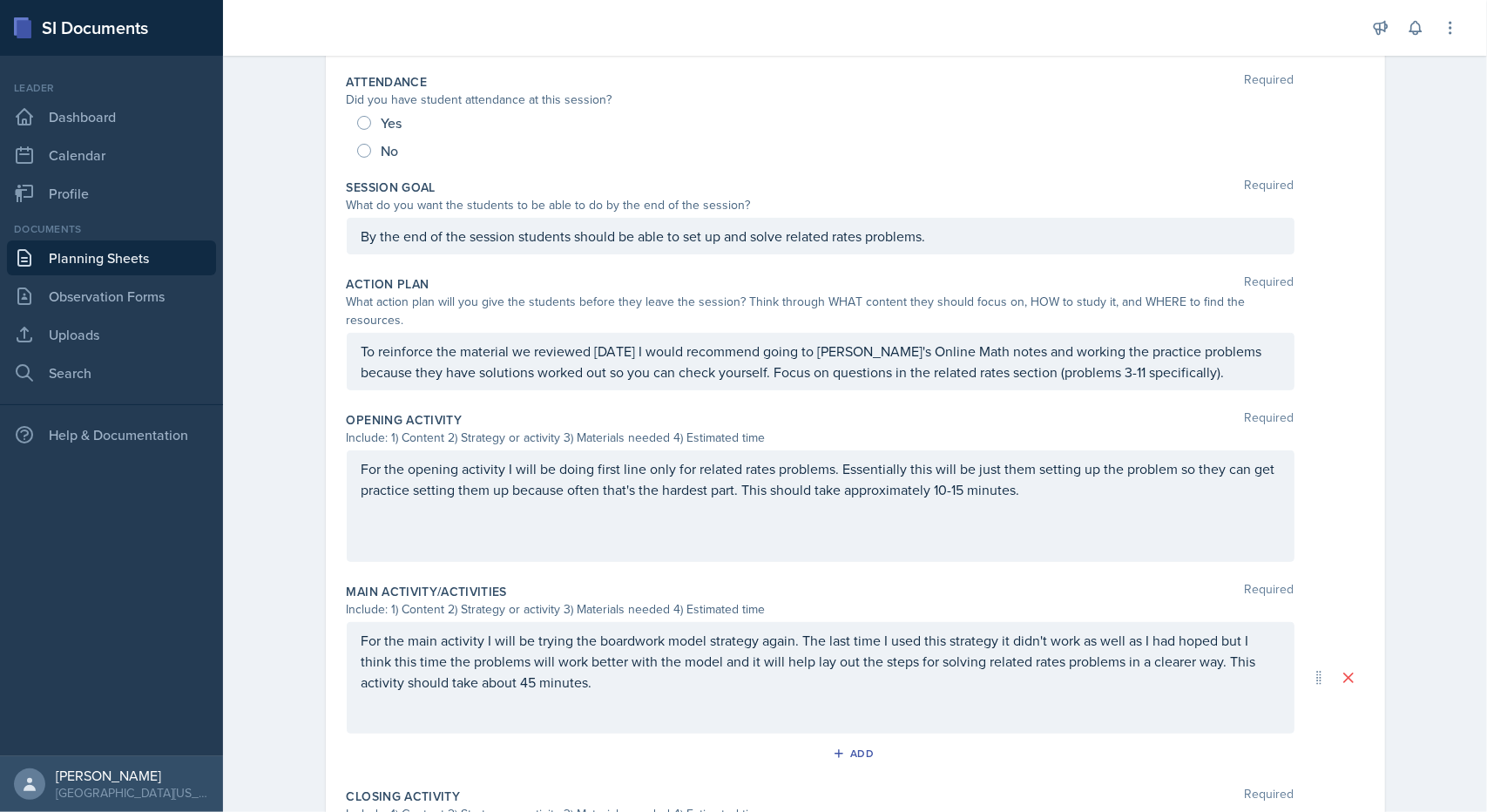
scroll to position [531, 0]
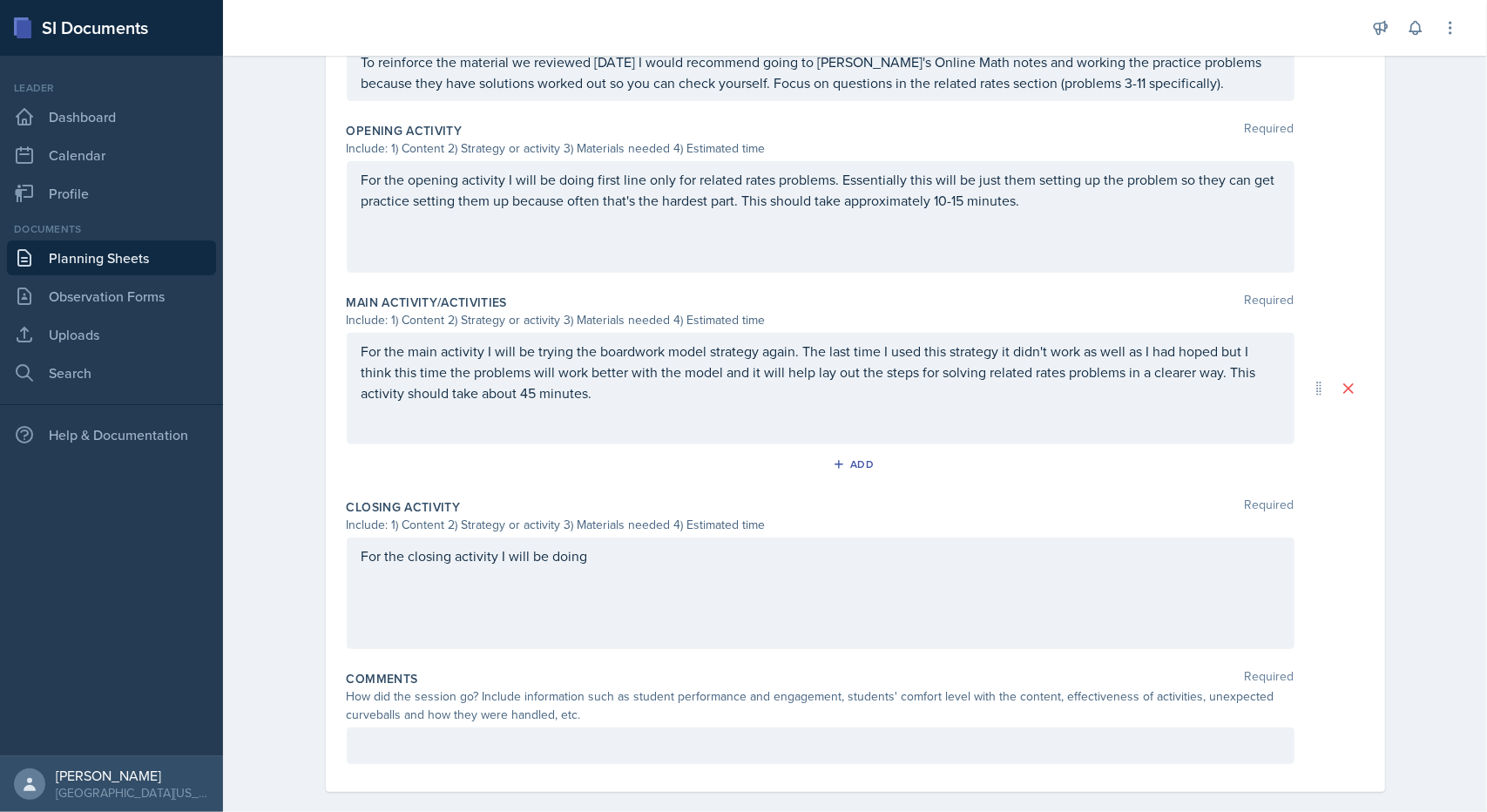
click at [596, 576] on div "For the closing activity I will be doing" at bounding box center [821, 593] width 948 height 112
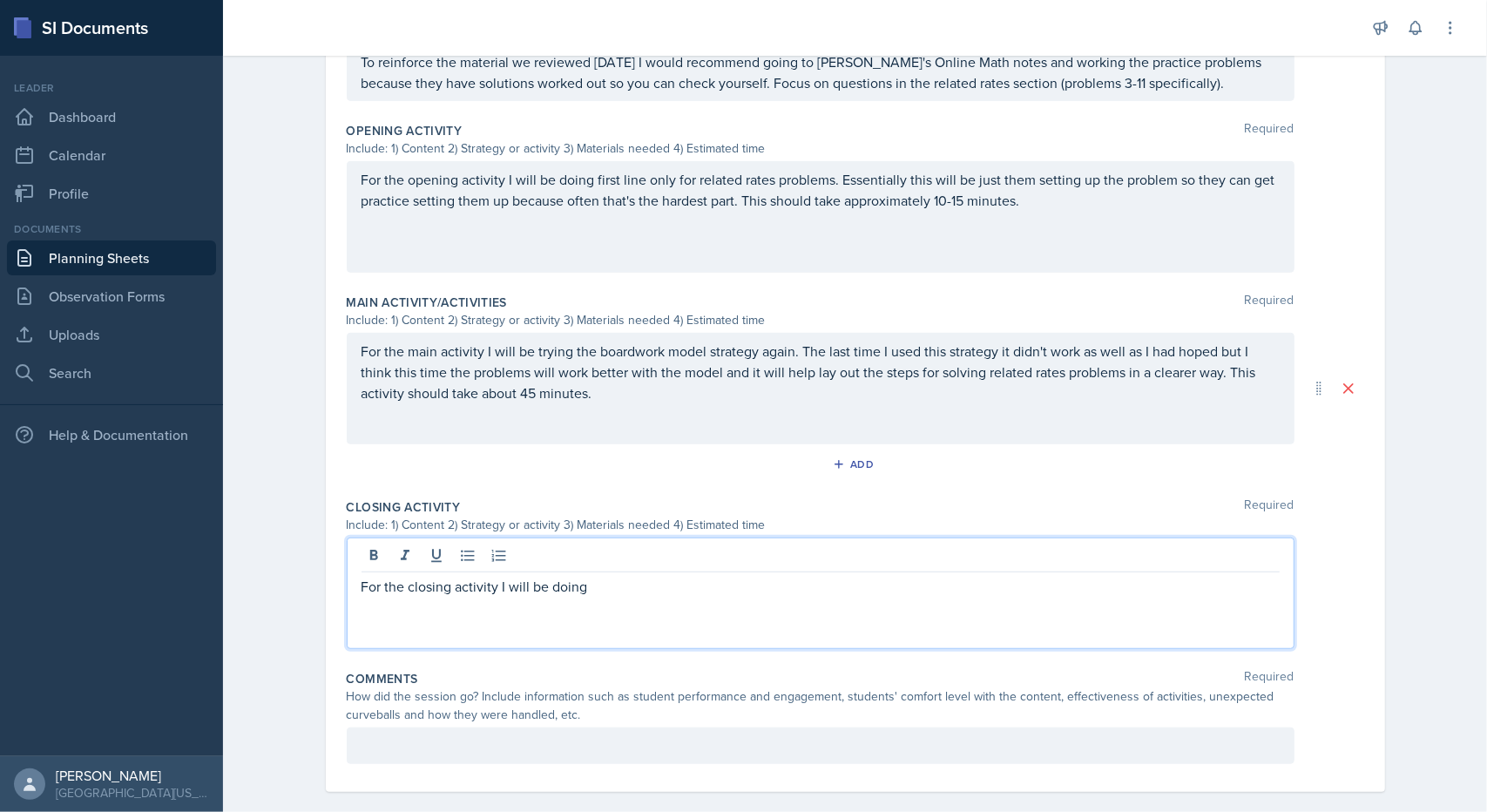
click at [596, 576] on div "For the closing activity I will be doing" at bounding box center [821, 593] width 948 height 112
click at [591, 576] on p "For the closing activity I will be doing" at bounding box center [821, 587] width 919 height 21
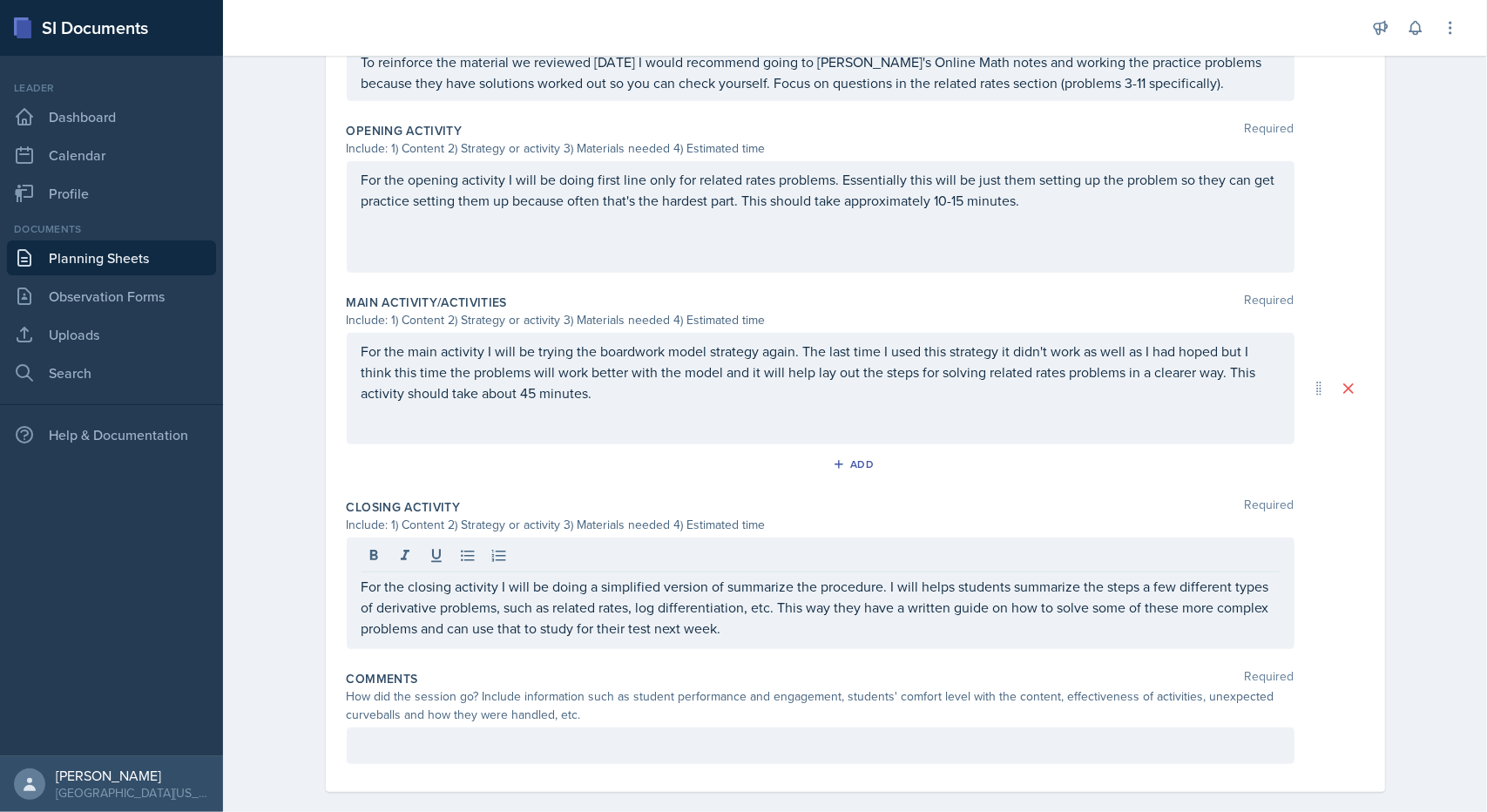
click at [1398, 508] on div "Date [DATE] [DATE] 31 1 2 3 4 5 6 7 8 9 10 11 12 13 14 15 16 17 18 19 20 21 22 …" at bounding box center [856, 220] width 1115 height 1229
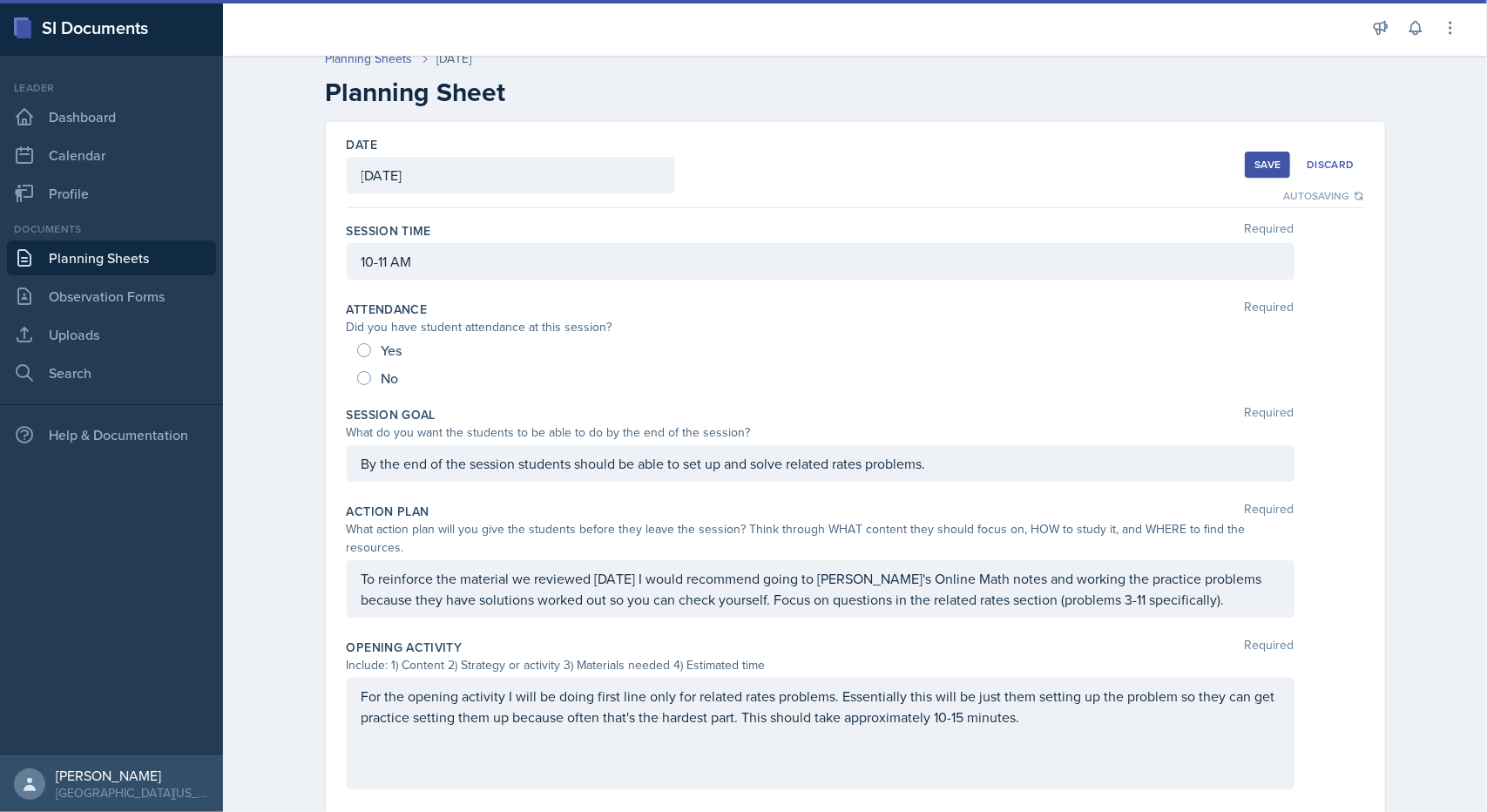
scroll to position [13, 0]
click at [110, 248] on link "Planning Sheets" at bounding box center [111, 258] width 209 height 35
